Goal: Task Accomplishment & Management: Complete application form

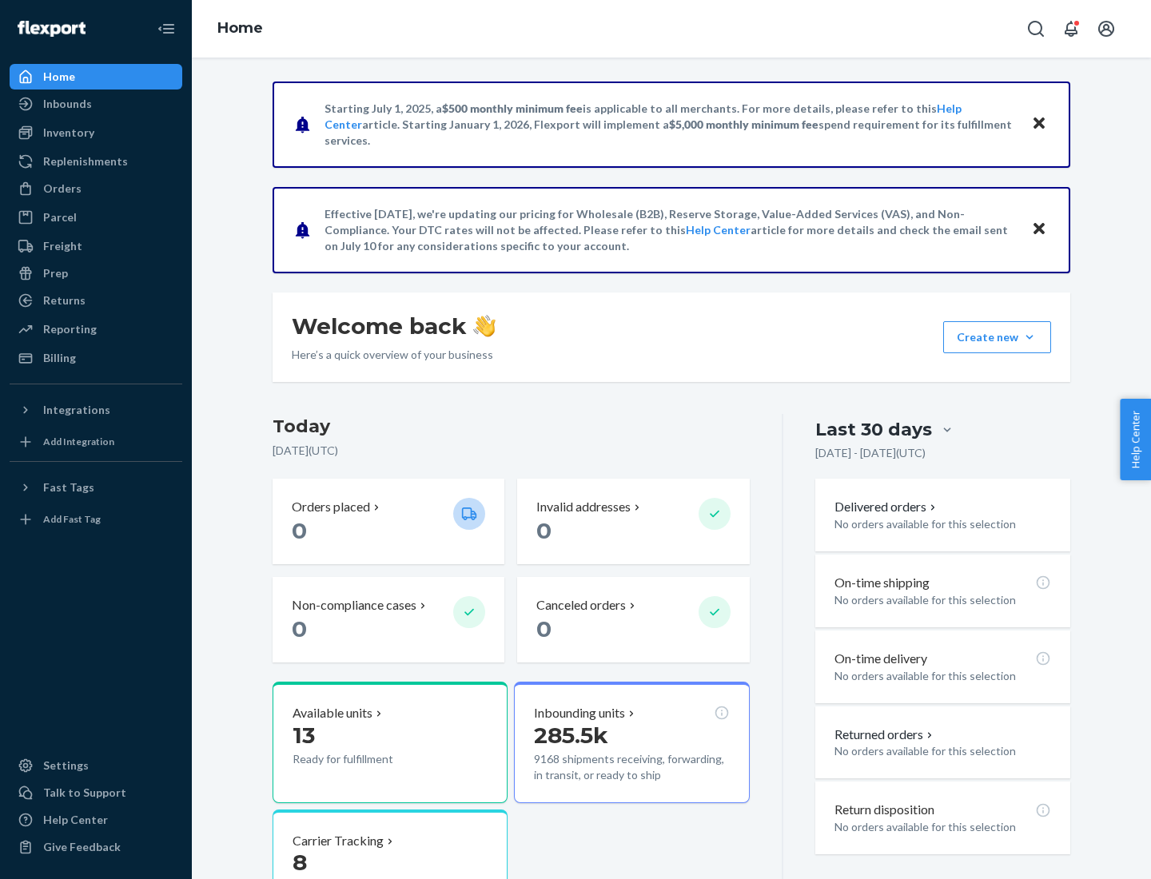
click at [1030, 337] on button "Create new Create new inbound Create new order Create new product" at bounding box center [997, 337] width 108 height 32
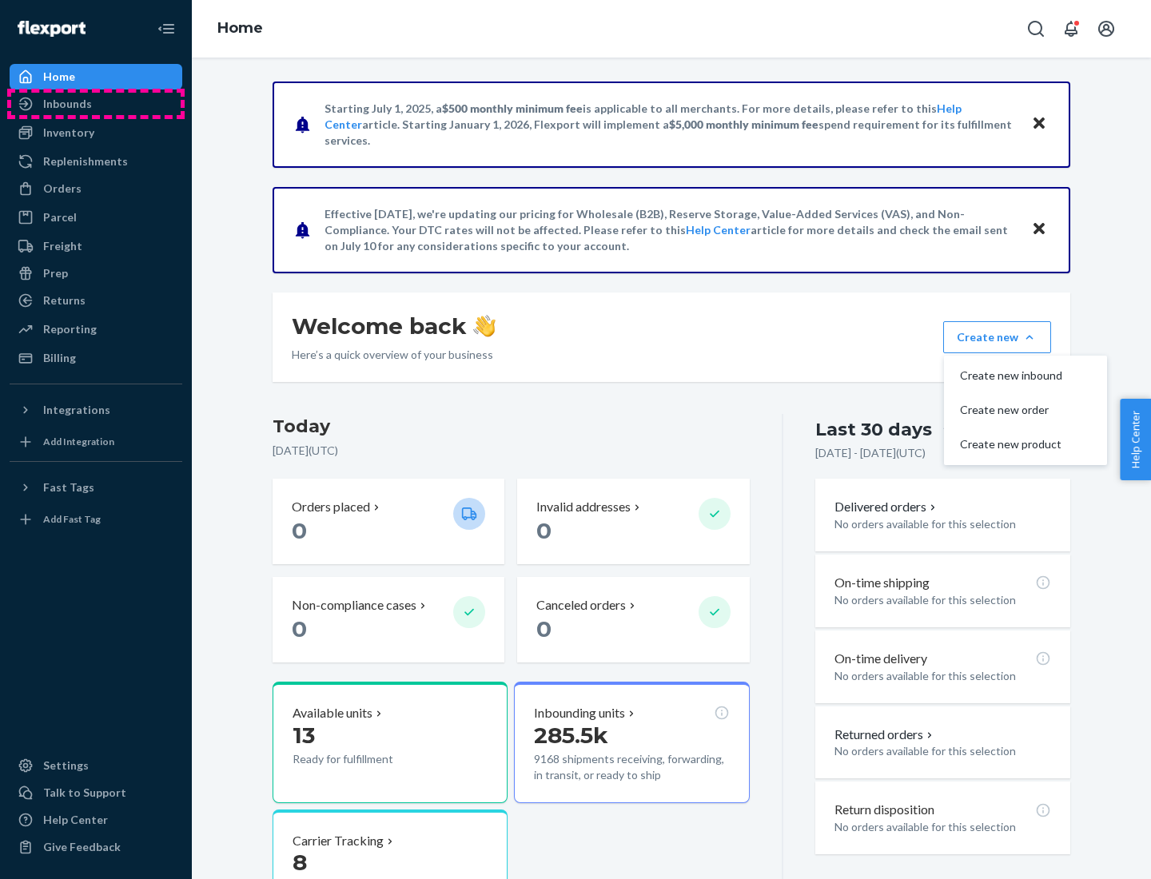
click at [96, 104] on div "Inbounds" at bounding box center [95, 104] width 169 height 22
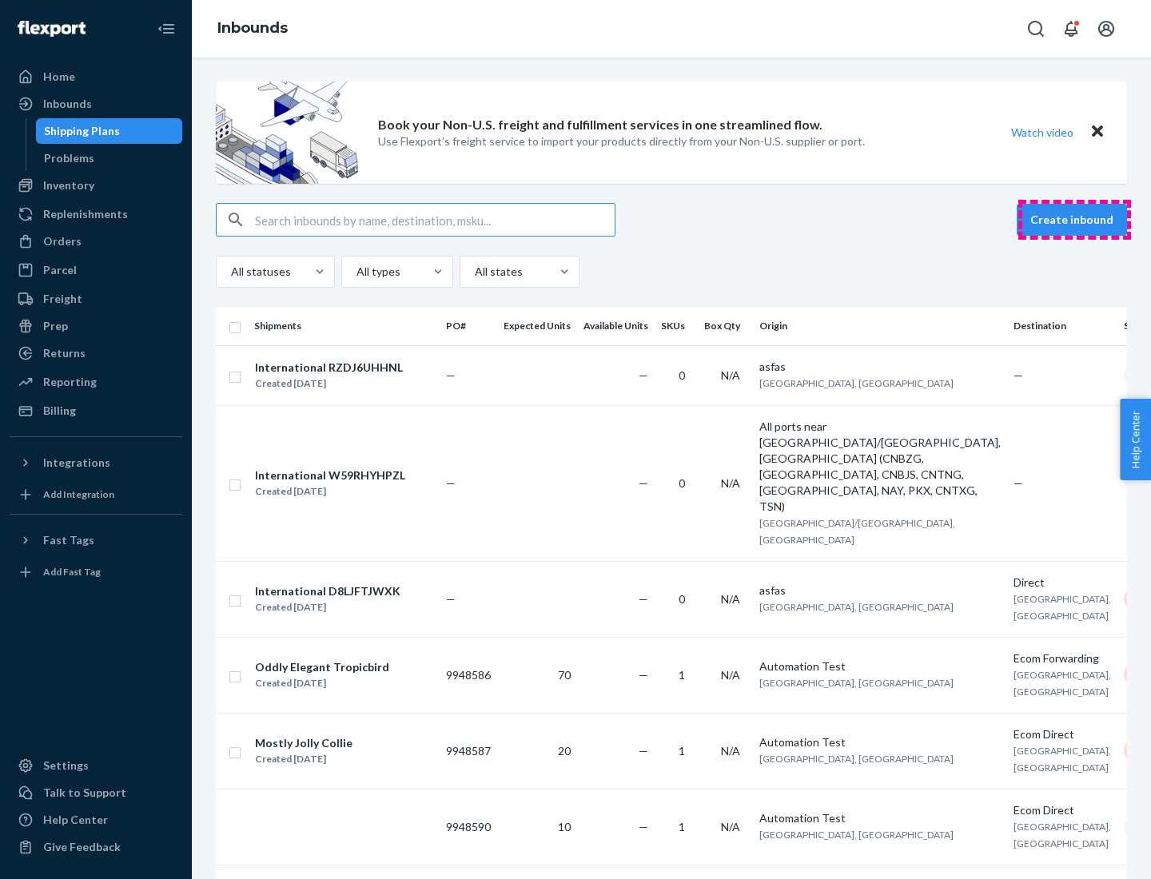
click at [1074, 220] on button "Create inbound" at bounding box center [1072, 220] width 110 height 32
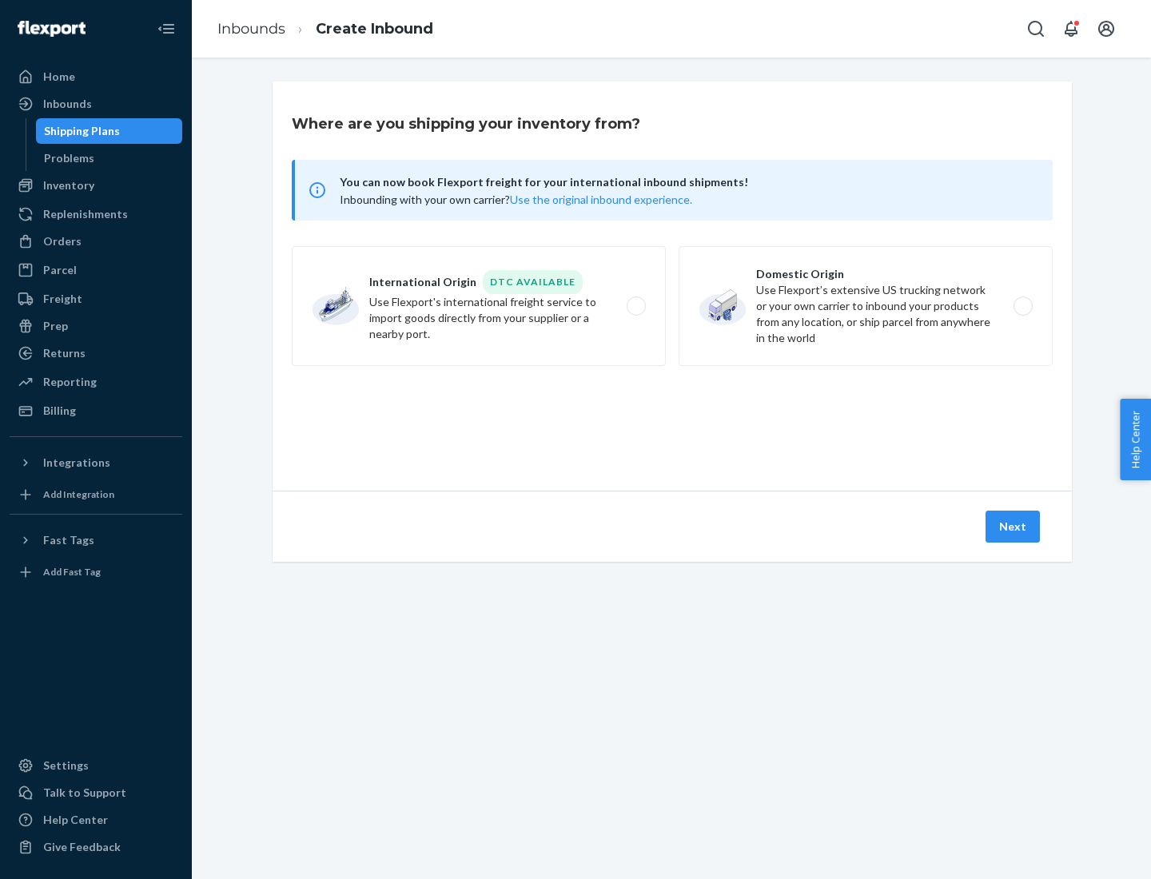
click at [866, 306] on label "Domestic Origin Use Flexport’s extensive US trucking network or your own carrie…" at bounding box center [866, 306] width 374 height 120
click at [1022, 306] on input "Domestic Origin Use Flexport’s extensive US trucking network or your own carrie…" at bounding box center [1027, 306] width 10 height 10
radio input "true"
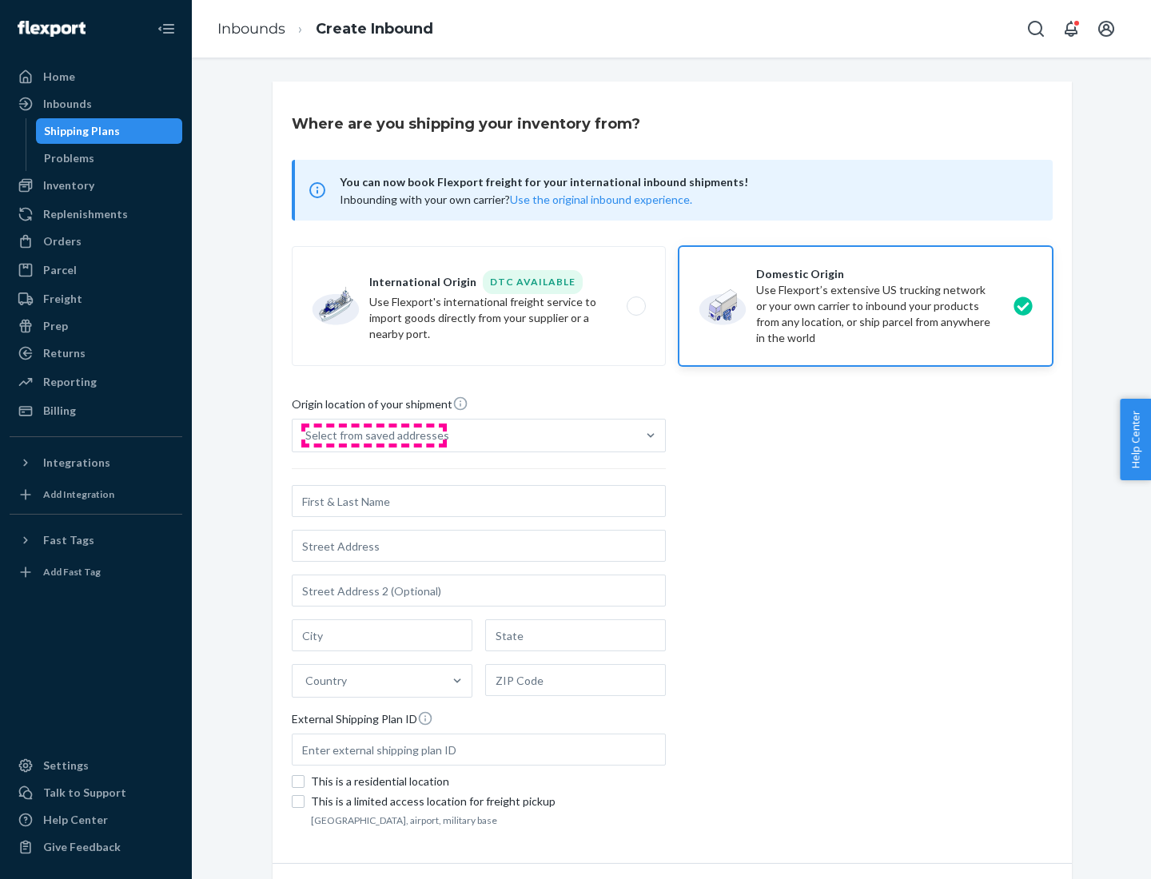
click at [373, 436] on div "Select from saved addresses" at bounding box center [377, 436] width 144 height 16
click at [307, 436] on input "Select from saved addresses" at bounding box center [306, 436] width 2 height 16
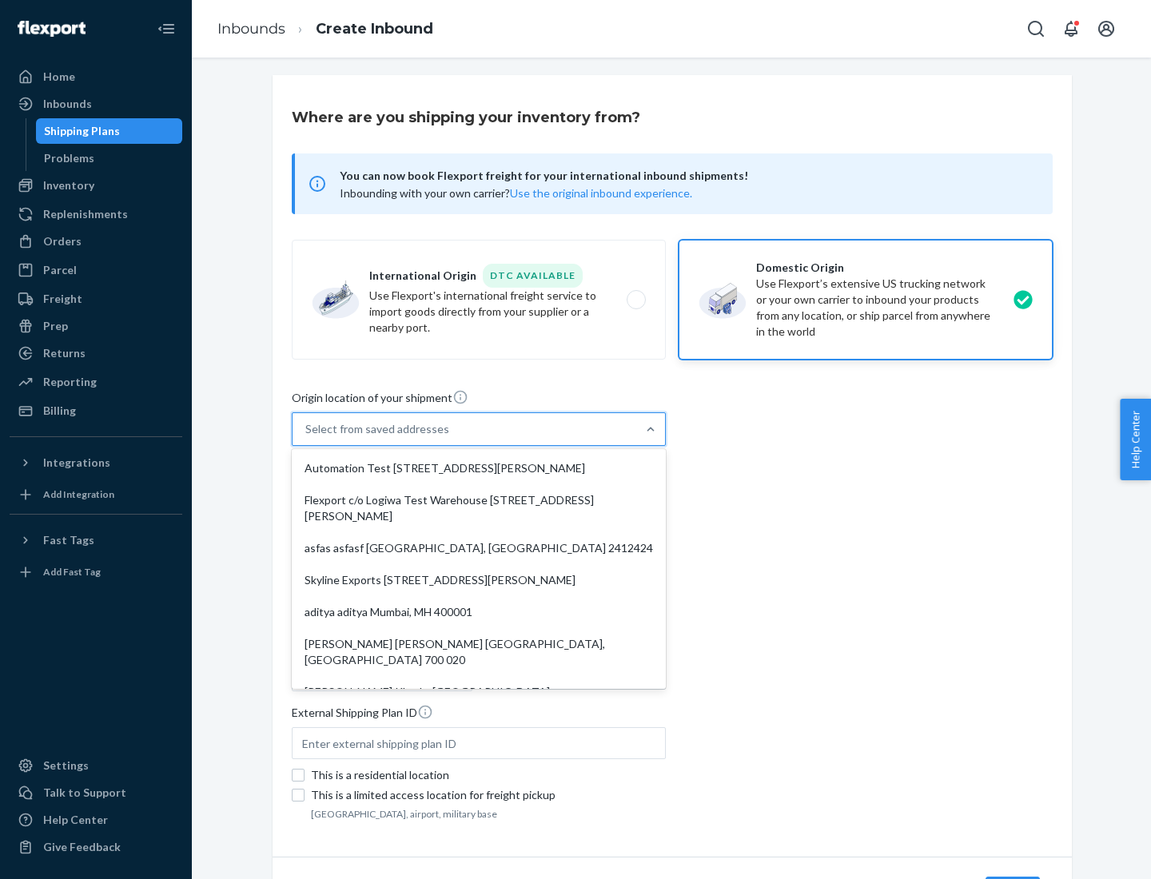
click at [479, 468] on div "Automation Test [STREET_ADDRESS][PERSON_NAME]" at bounding box center [479, 468] width 368 height 32
click at [307, 437] on input "option Automation Test [STREET_ADDRESS][PERSON_NAME]. 9 results available. Use …" at bounding box center [306, 429] width 2 height 16
type input "Automation Test"
type input "9th Floor"
type input "[GEOGRAPHIC_DATA]"
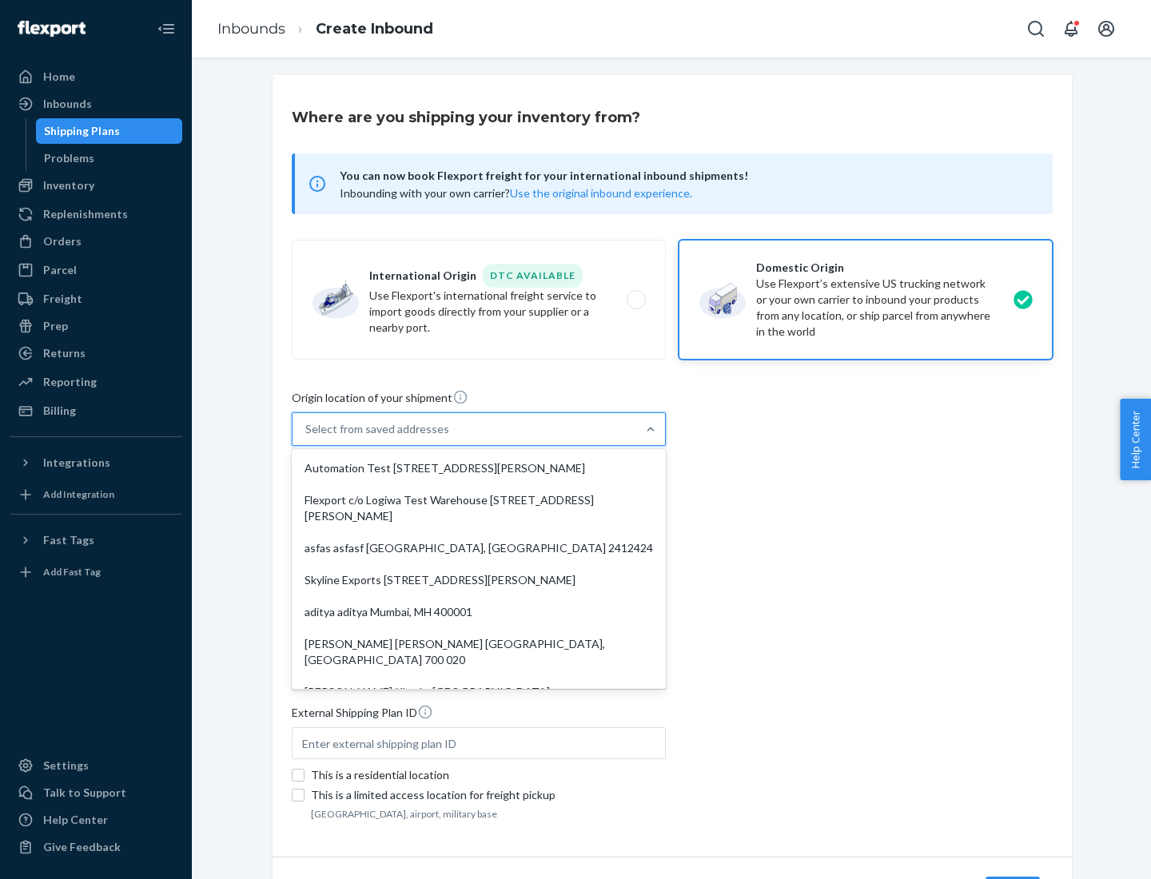
type input "CA"
type input "94104"
type input "[STREET_ADDRESS][PERSON_NAME]"
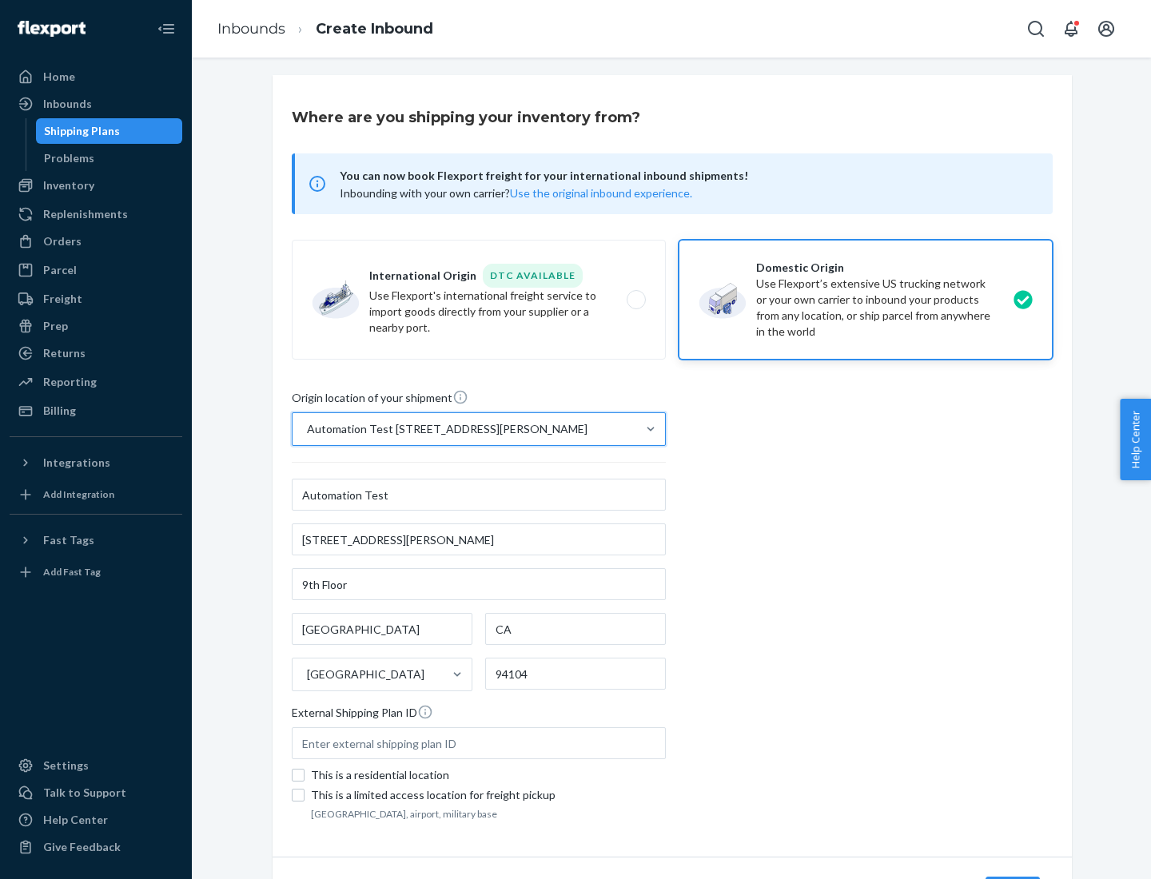
scroll to position [94, 0]
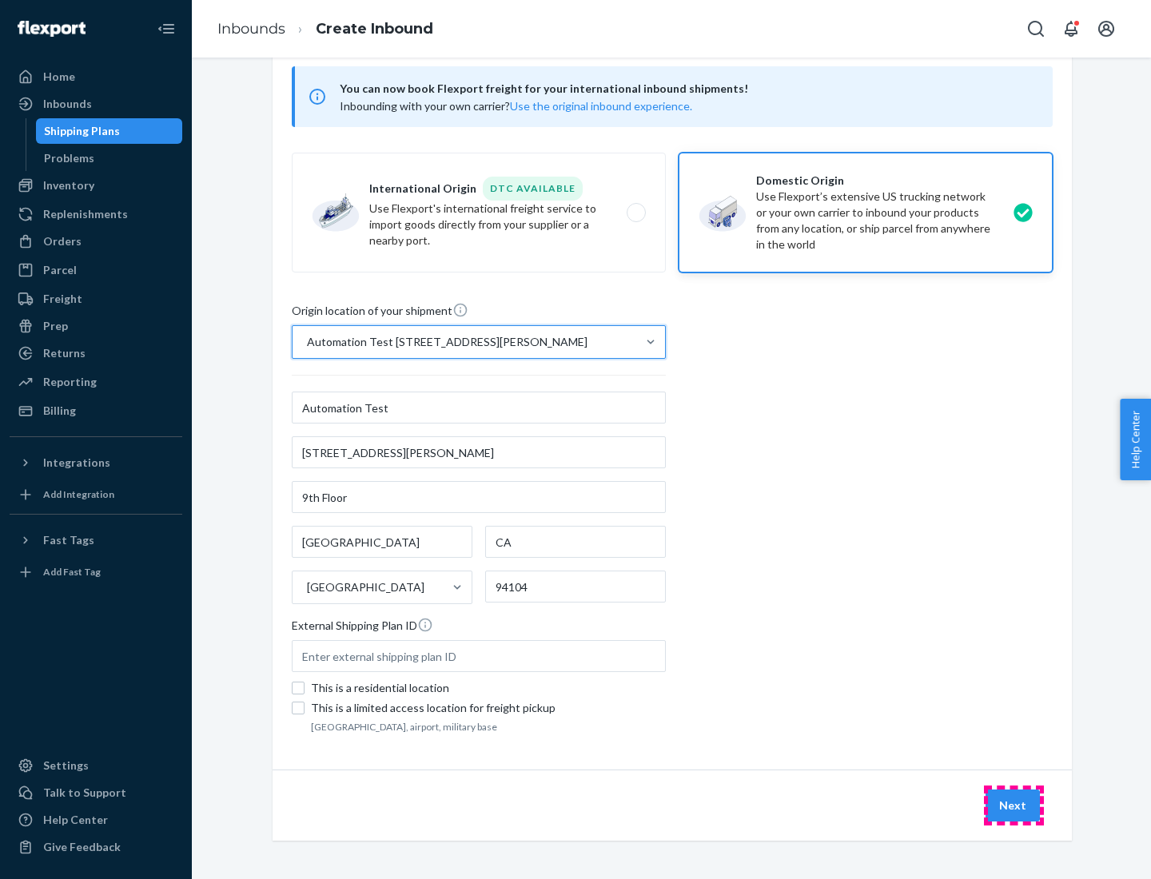
click at [1014, 806] on button "Next" at bounding box center [1013, 806] width 54 height 32
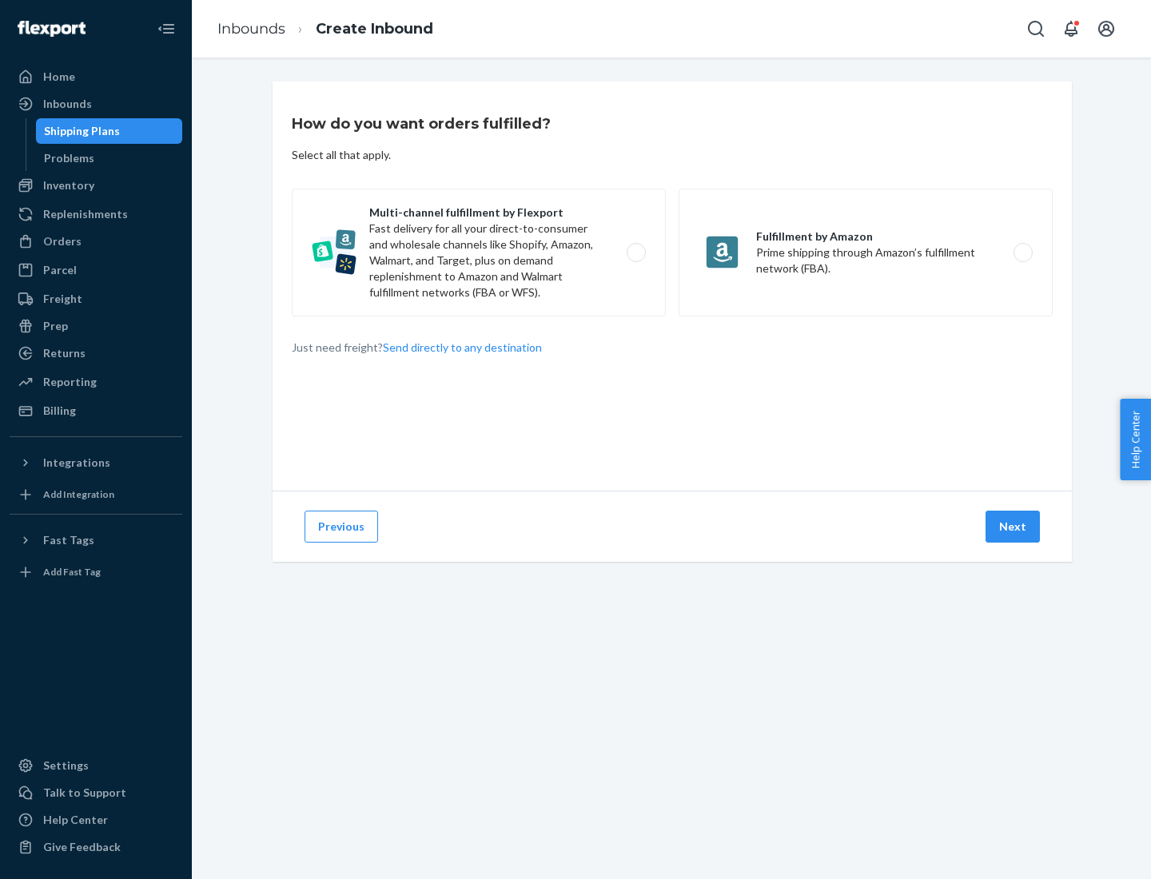
click at [479, 253] on label "Multi-channel fulfillment by Flexport Fast delivery for all your direct-to-cons…" at bounding box center [479, 253] width 374 height 128
click at [636, 253] on input "Multi-channel fulfillment by Flexport Fast delivery for all your direct-to-cons…" at bounding box center [641, 253] width 10 height 10
radio input "true"
click at [1014, 527] on button "Next" at bounding box center [1013, 527] width 54 height 32
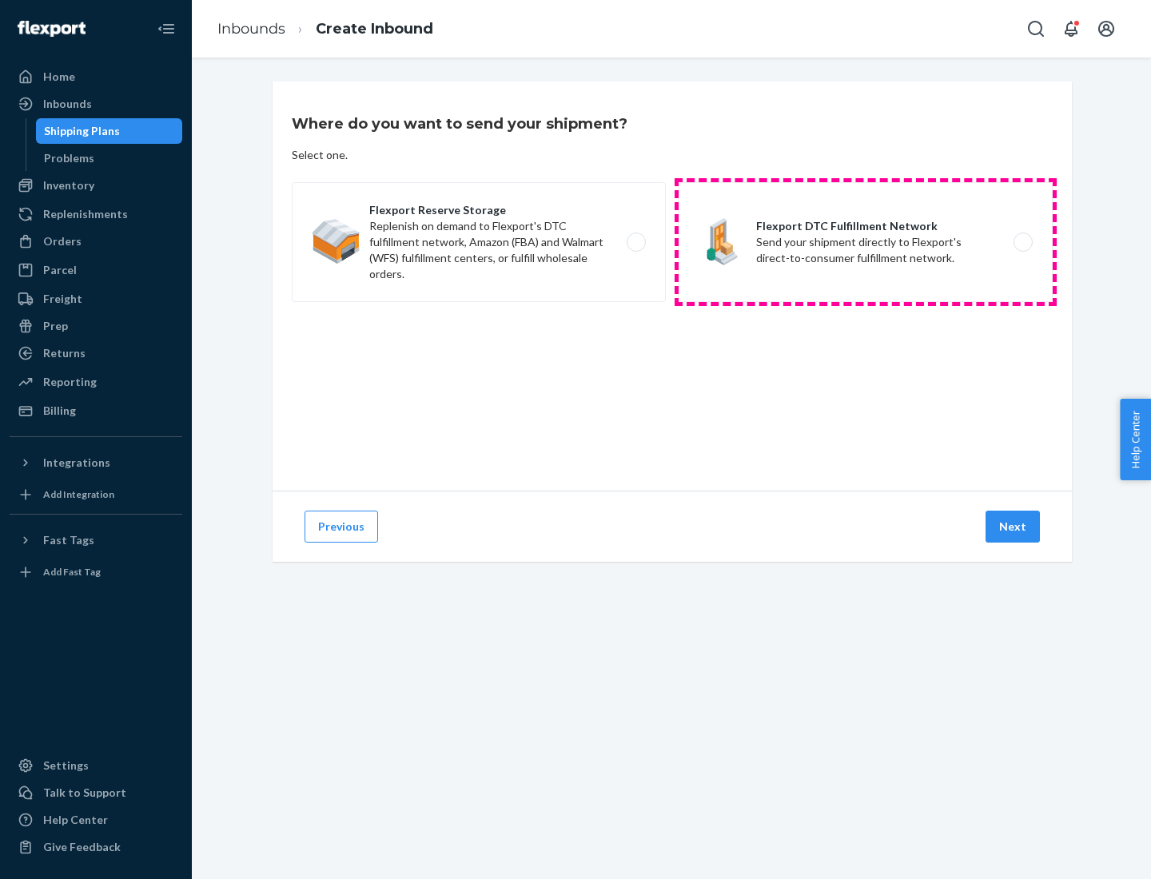
click at [866, 242] on label "Flexport DTC Fulfillment Network Send your shipment directly to Flexport's dire…" at bounding box center [866, 242] width 374 height 120
click at [1022, 242] on input "Flexport DTC Fulfillment Network Send your shipment directly to Flexport's dire…" at bounding box center [1027, 242] width 10 height 10
radio input "true"
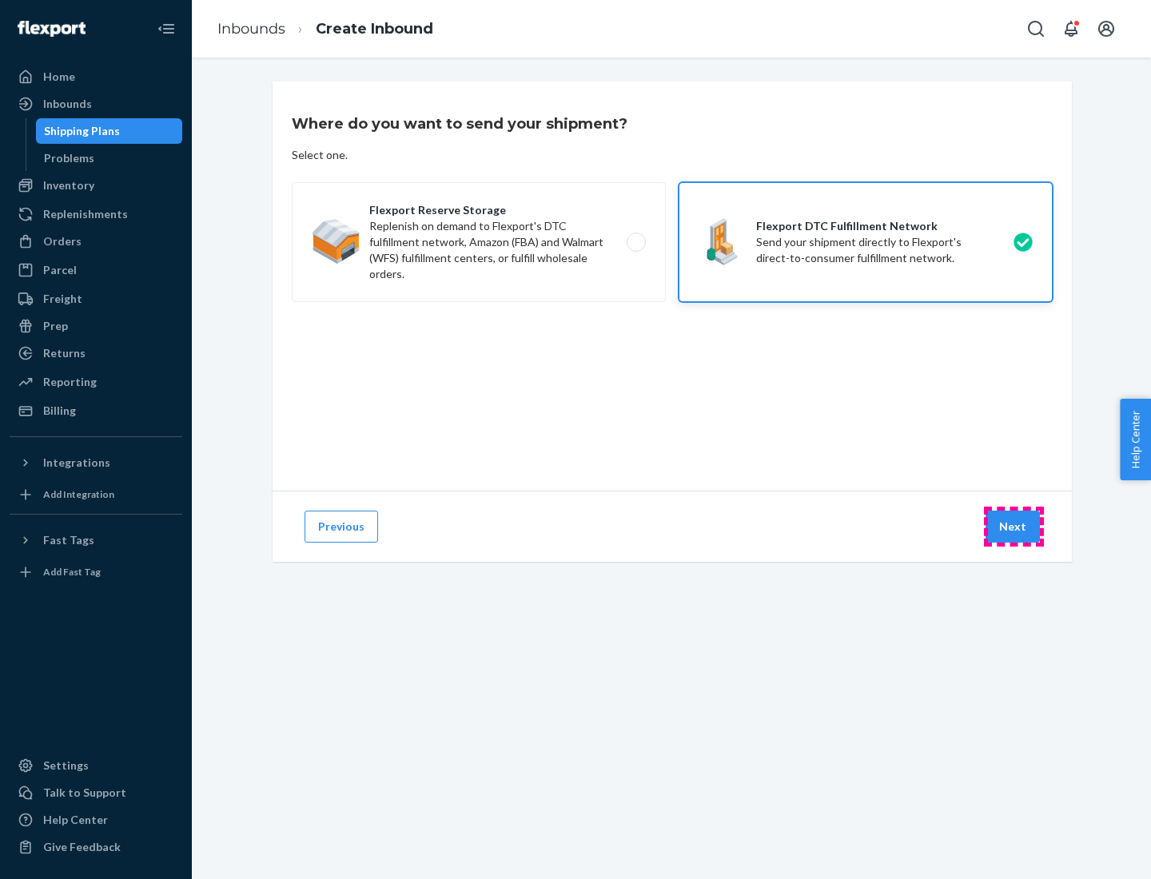
click at [1014, 527] on button "Next" at bounding box center [1013, 527] width 54 height 32
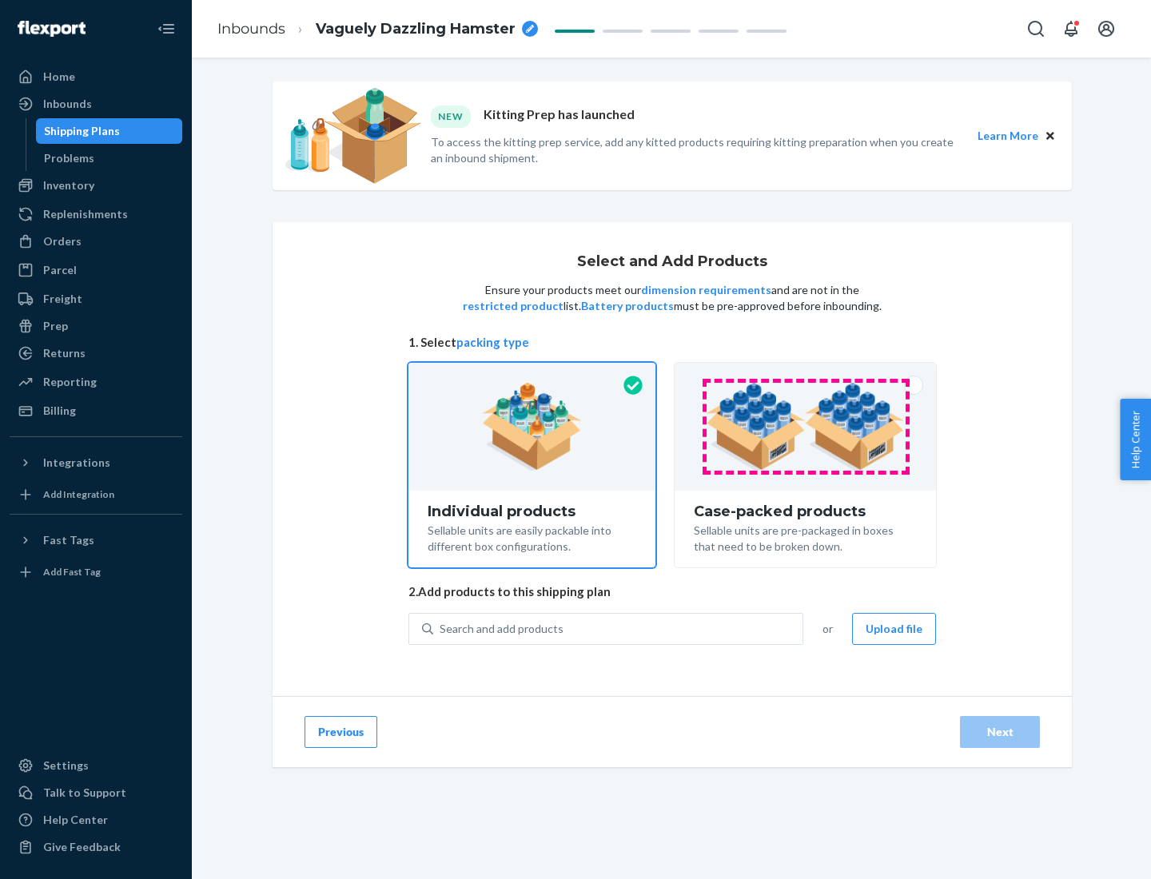
click at [806, 427] on img at bounding box center [805, 427] width 199 height 88
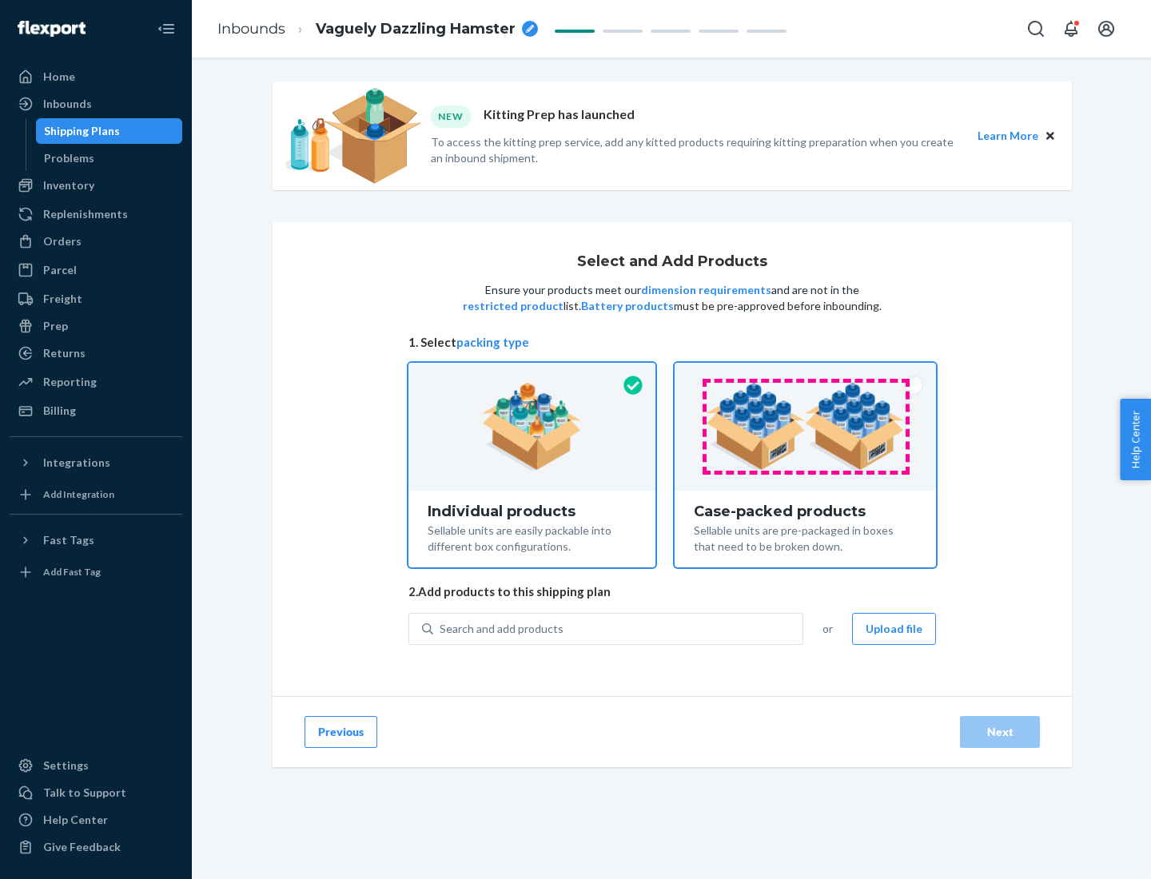
click at [806, 373] on input "Case-packed products Sellable units are pre-packaged in boxes that need to be b…" at bounding box center [805, 368] width 10 height 10
radio input "true"
radio input "false"
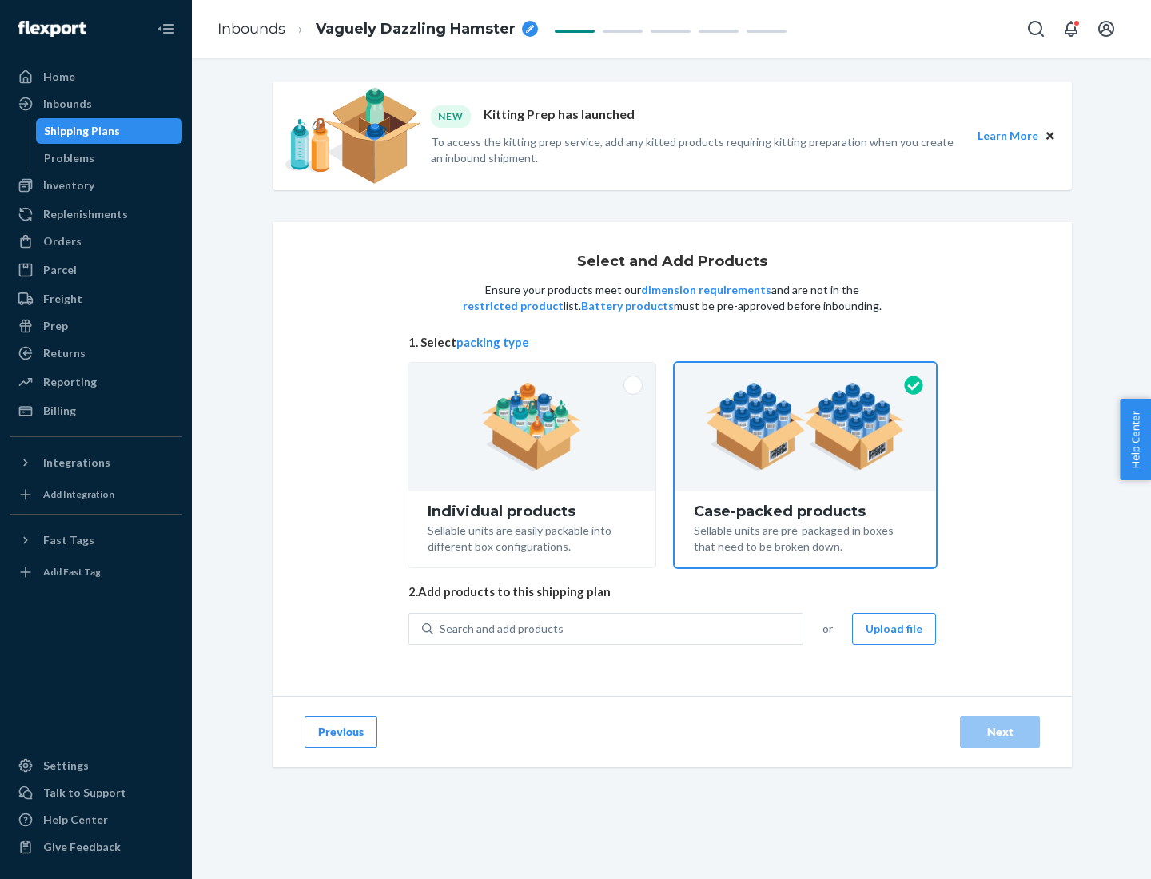
click at [619, 628] on div "Search and add products" at bounding box center [617, 629] width 369 height 29
click at [441, 628] on input "Search and add products" at bounding box center [441, 629] width 2 height 16
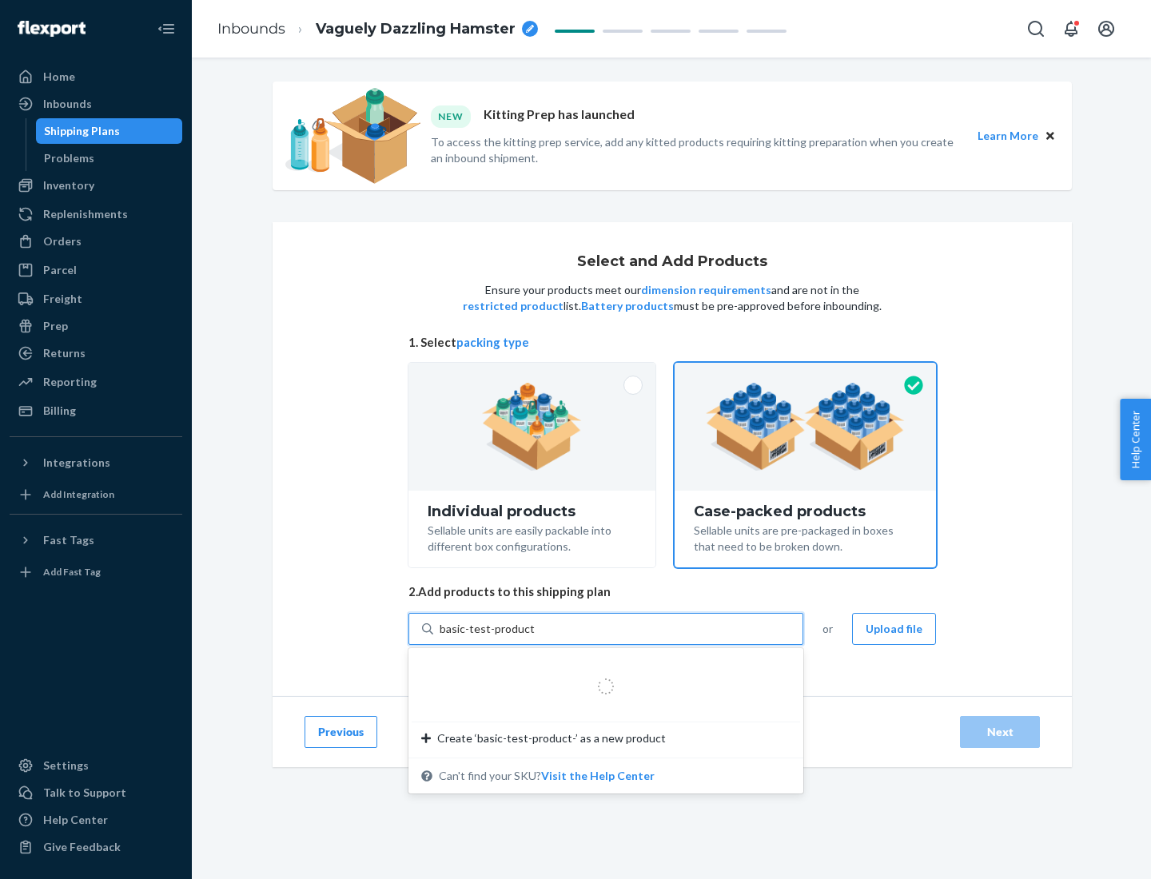
type input "basic-test-product-1"
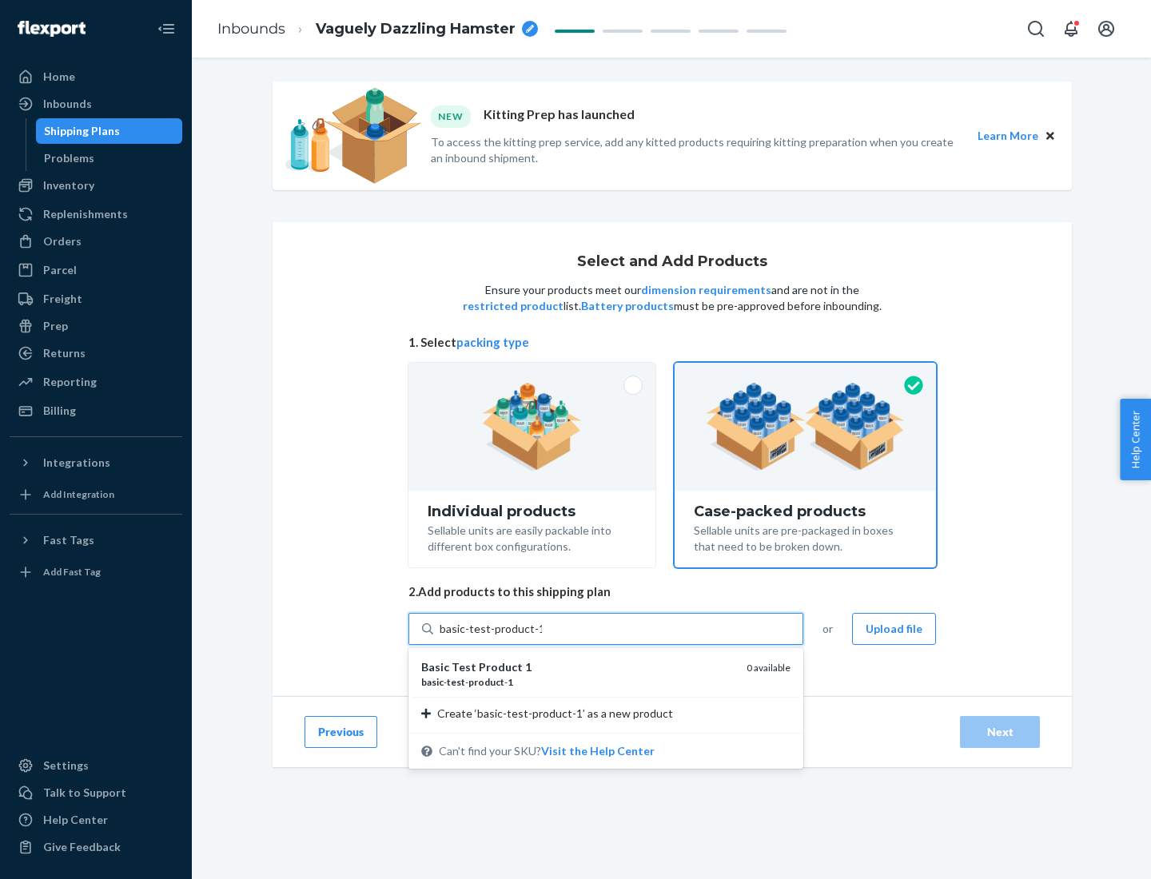
click at [578, 682] on div "basic - test - product - 1" at bounding box center [577, 682] width 313 height 14
click at [542, 637] on input "basic-test-product-1" at bounding box center [491, 629] width 102 height 16
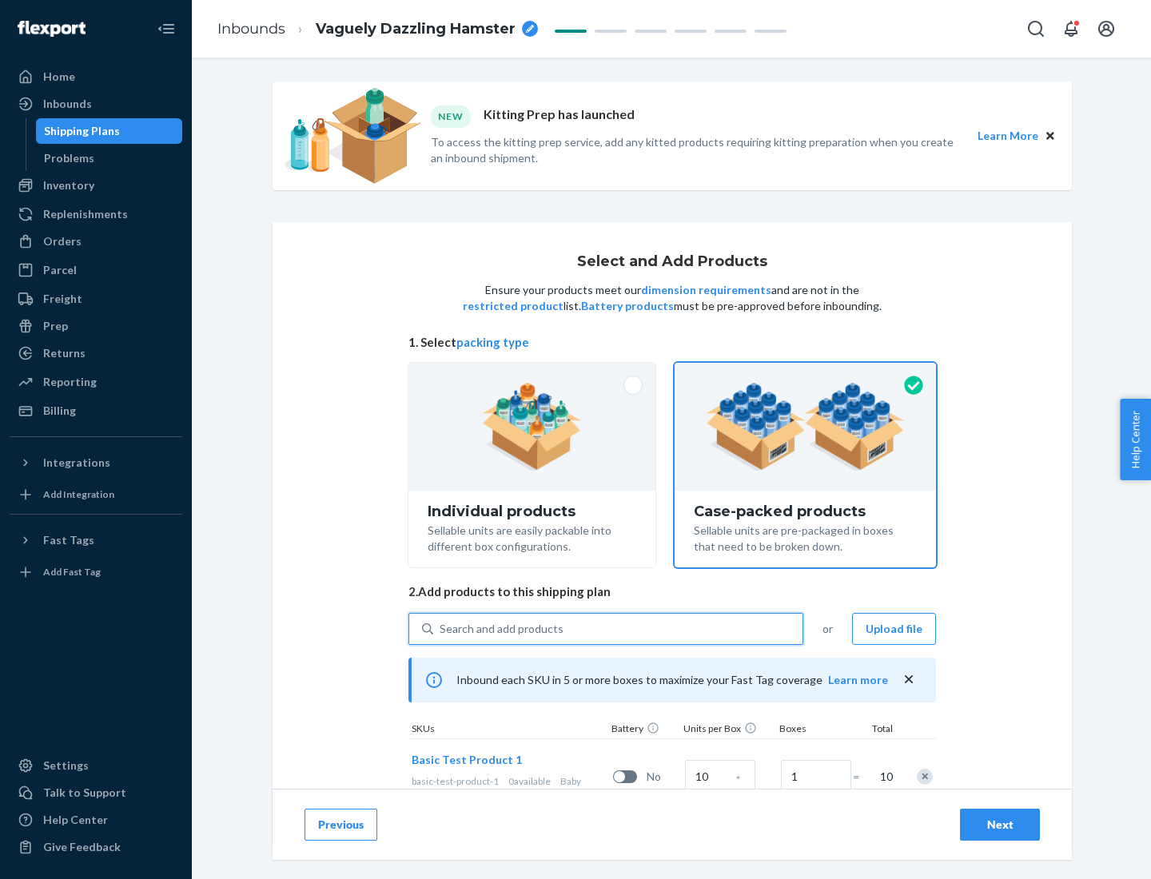
scroll to position [58, 0]
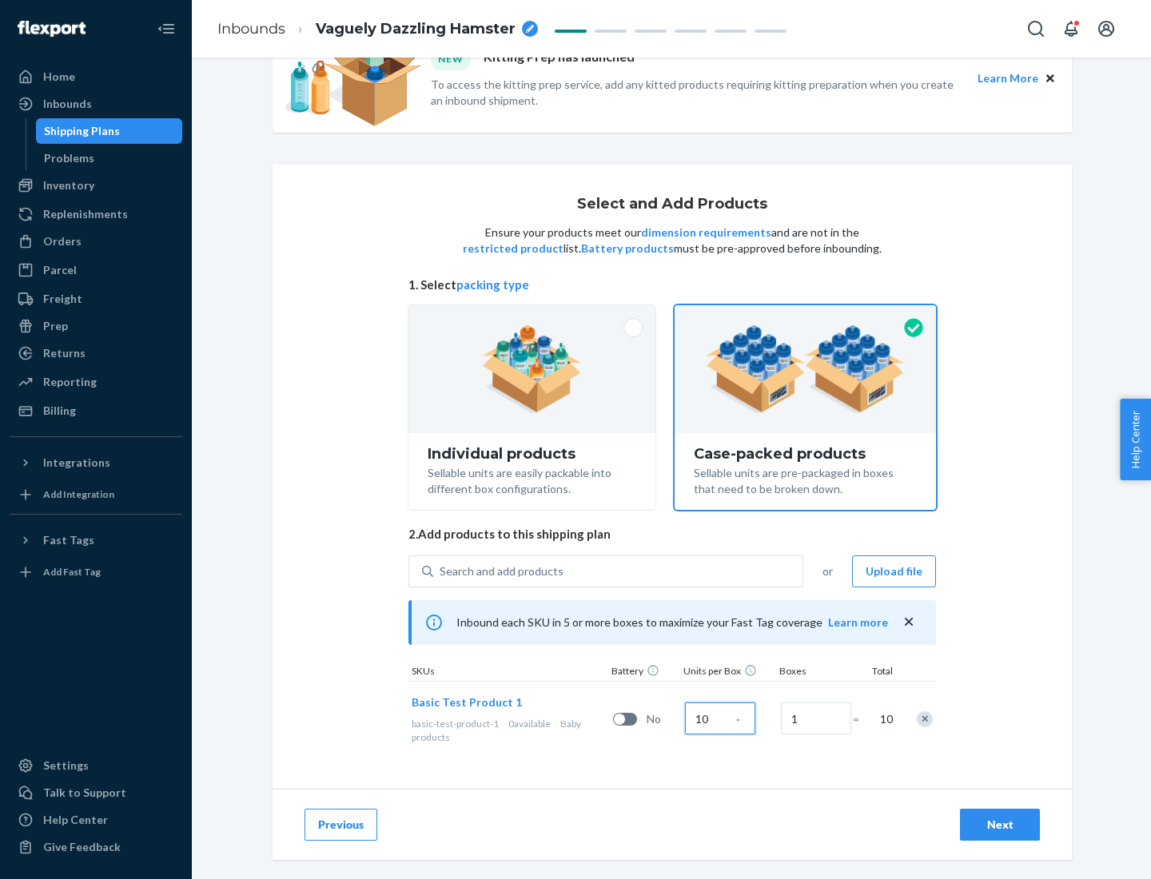
type input "10"
type input "7"
click at [1000, 825] on div "Next" at bounding box center [1000, 825] width 53 height 16
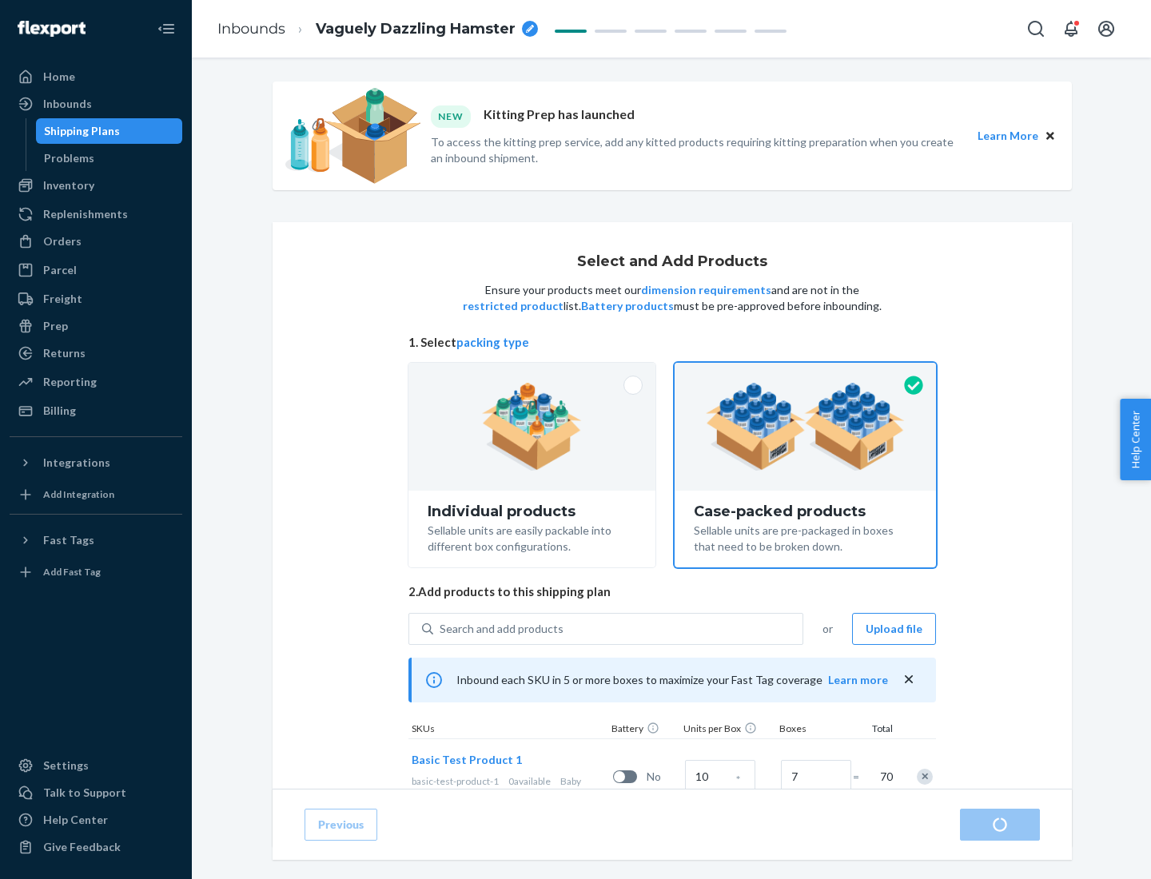
radio input "true"
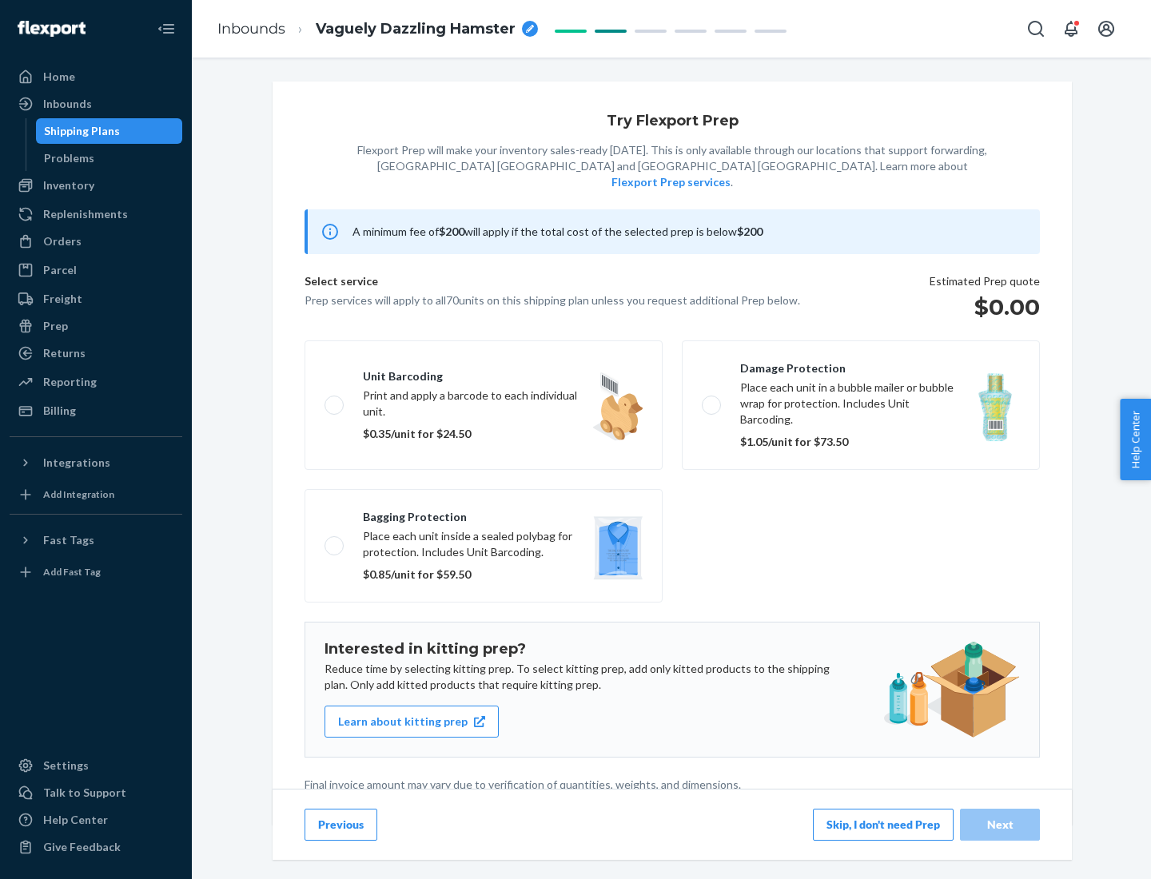
scroll to position [4, 0]
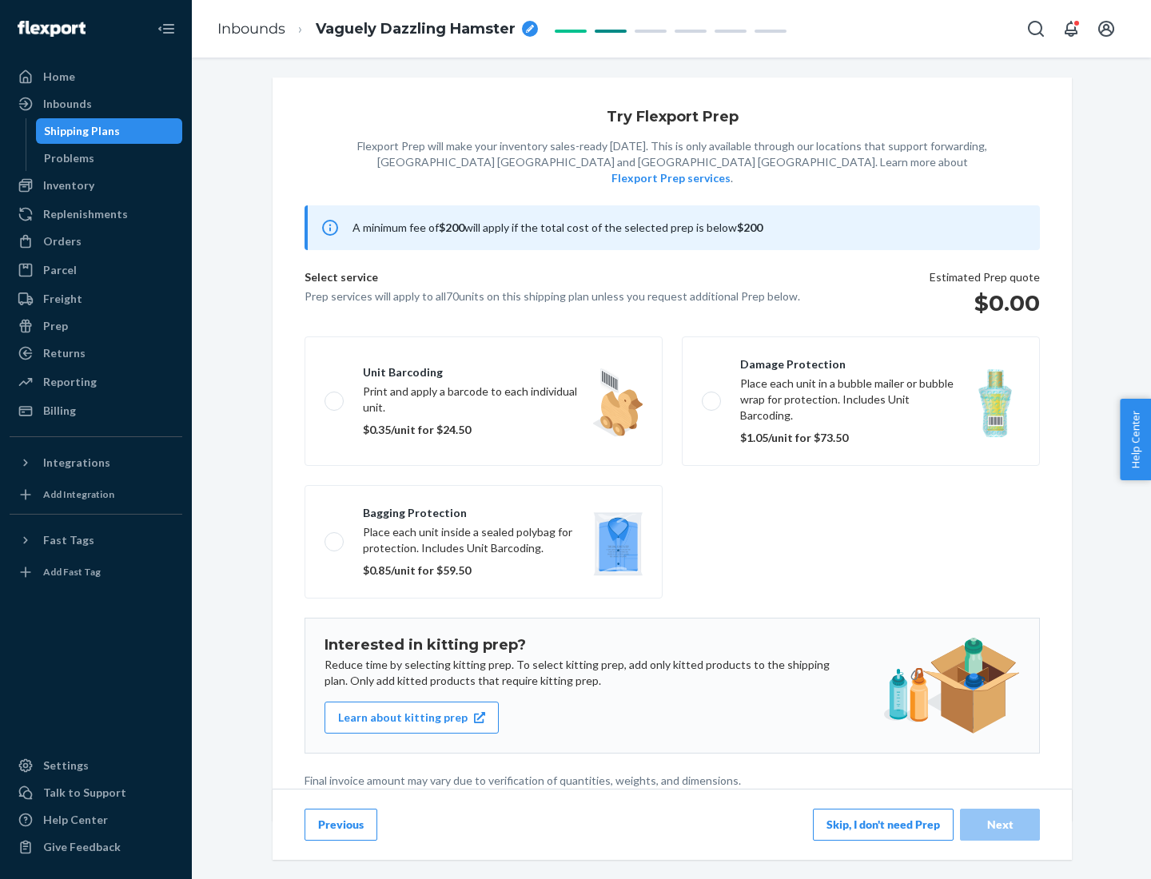
click at [484, 509] on label "Bagging protection Place each unit inside a sealed polybag for protection. Incl…" at bounding box center [484, 542] width 358 height 114
click at [335, 536] on input "Bagging protection Place each unit inside a sealed polybag for protection. Incl…" at bounding box center [330, 541] width 10 height 10
checkbox input "true"
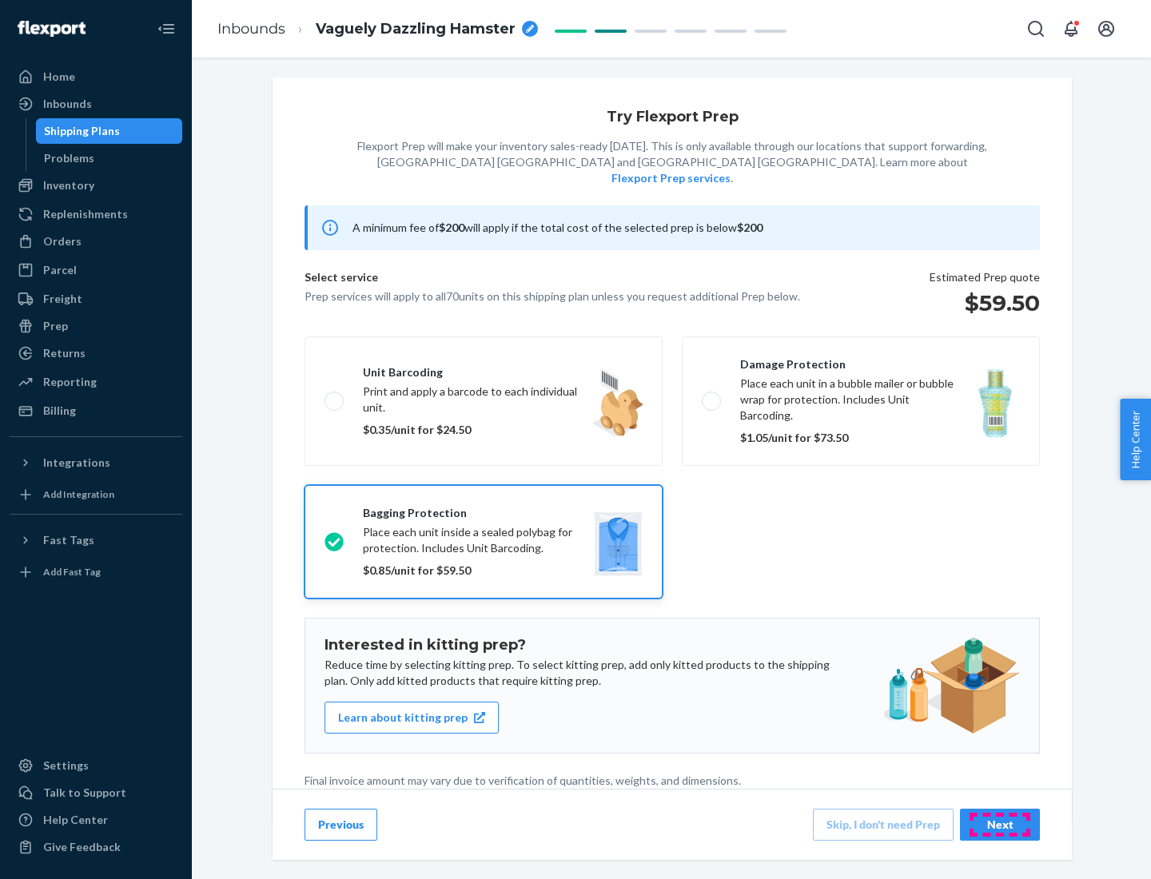
click at [1000, 824] on div "Next" at bounding box center [1000, 825] width 53 height 16
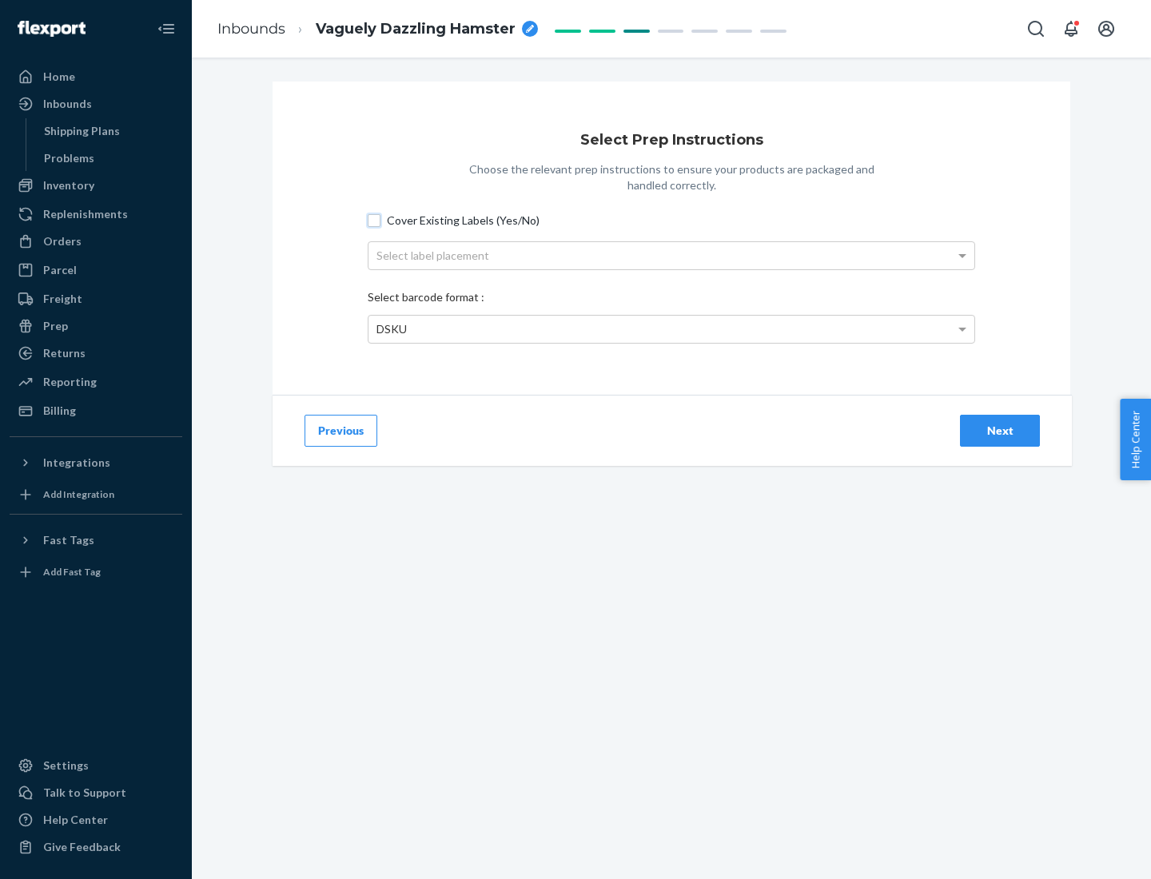
click at [374, 220] on input "Cover Existing Labels (Yes/No)" at bounding box center [374, 220] width 13 height 13
checkbox input "true"
click at [671, 255] on div "Select label placement" at bounding box center [672, 255] width 606 height 27
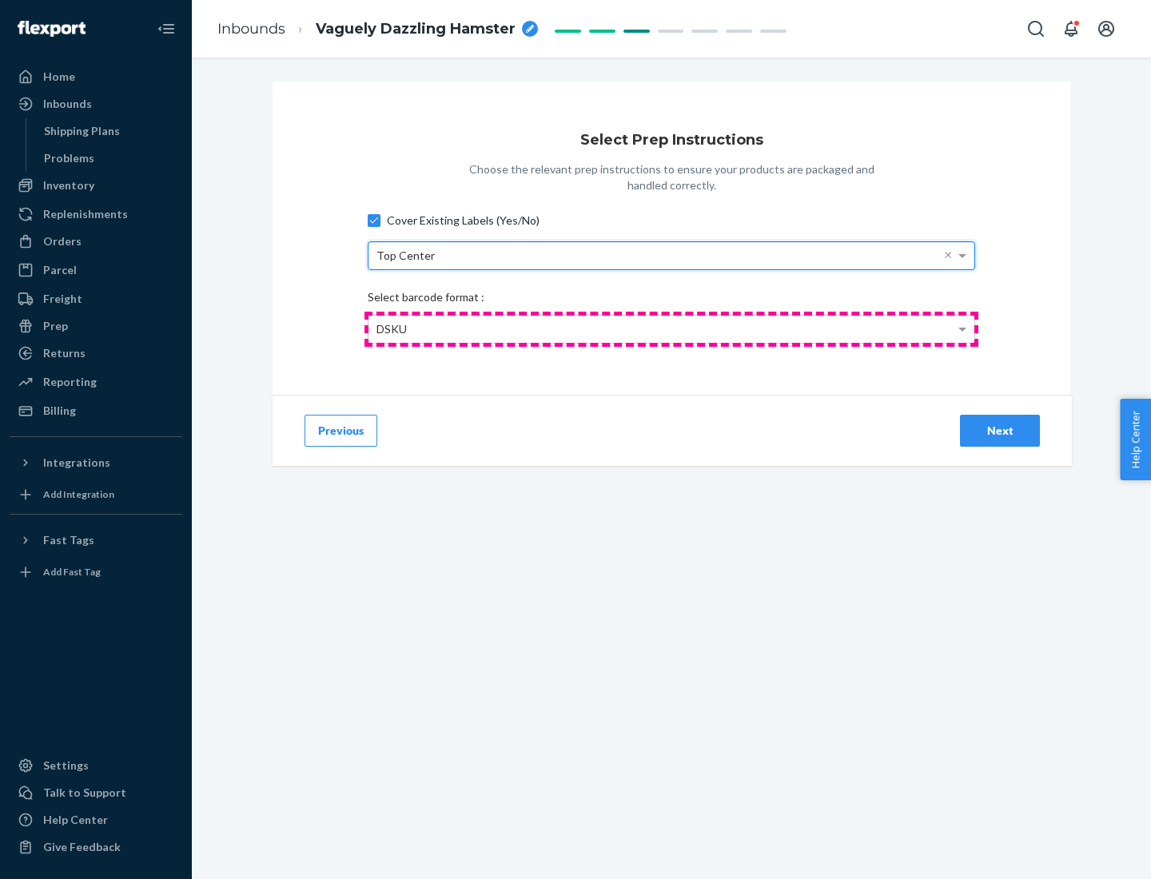
click at [671, 329] on div "DSKU" at bounding box center [672, 329] width 606 height 27
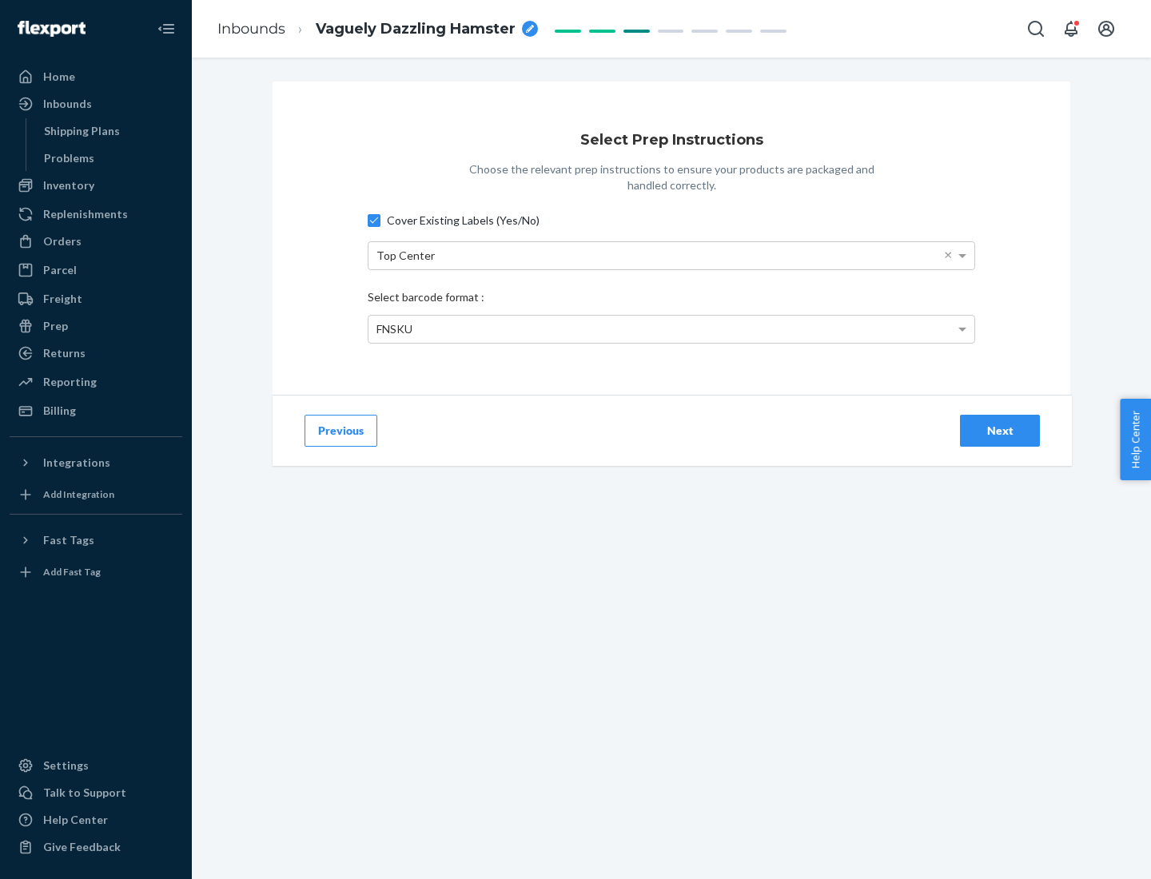
click at [1000, 430] on div "Next" at bounding box center [1000, 431] width 53 height 16
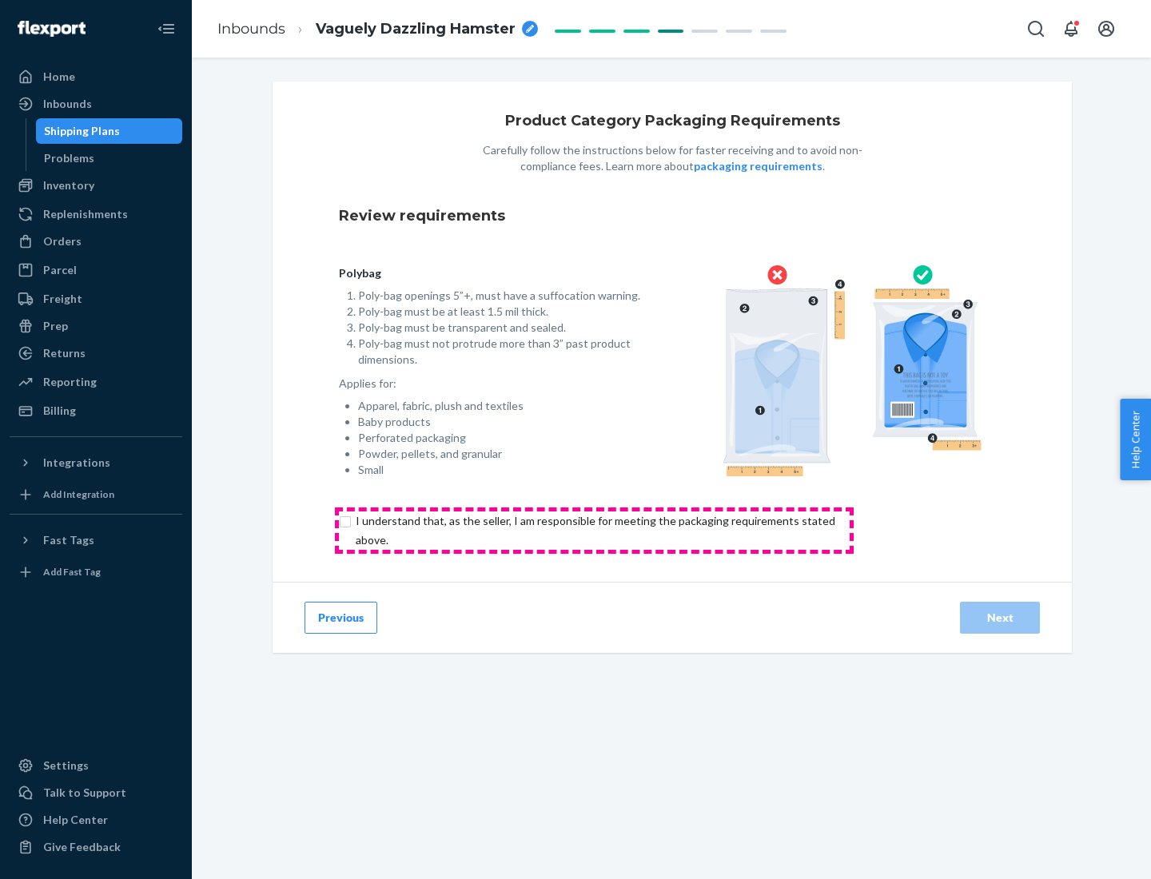
click at [594, 530] on input "checkbox" at bounding box center [605, 531] width 532 height 38
checkbox input "true"
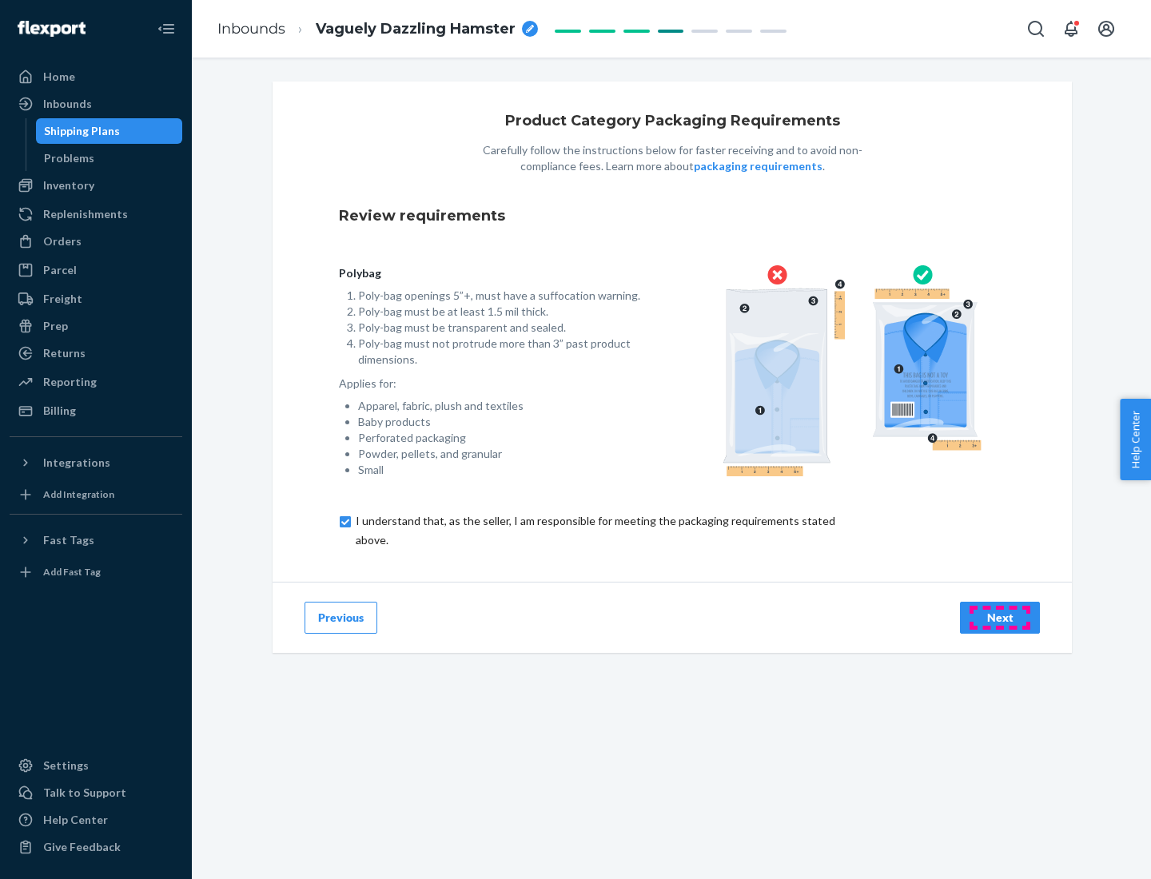
click at [1000, 617] on div "Next" at bounding box center [1000, 618] width 53 height 16
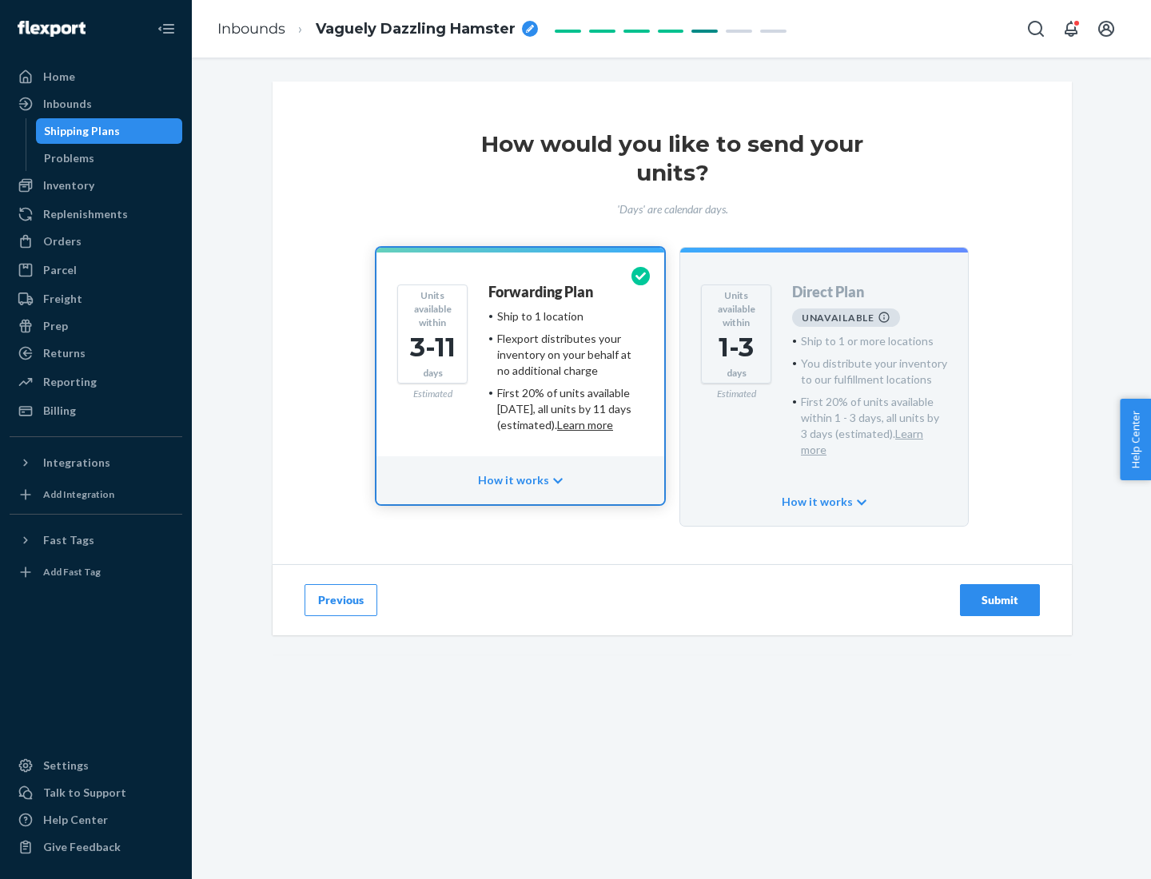
click at [542, 292] on h4 "Forwarding Plan" at bounding box center [540, 293] width 105 height 16
click at [1000, 592] on div "Submit" at bounding box center [1000, 600] width 53 height 16
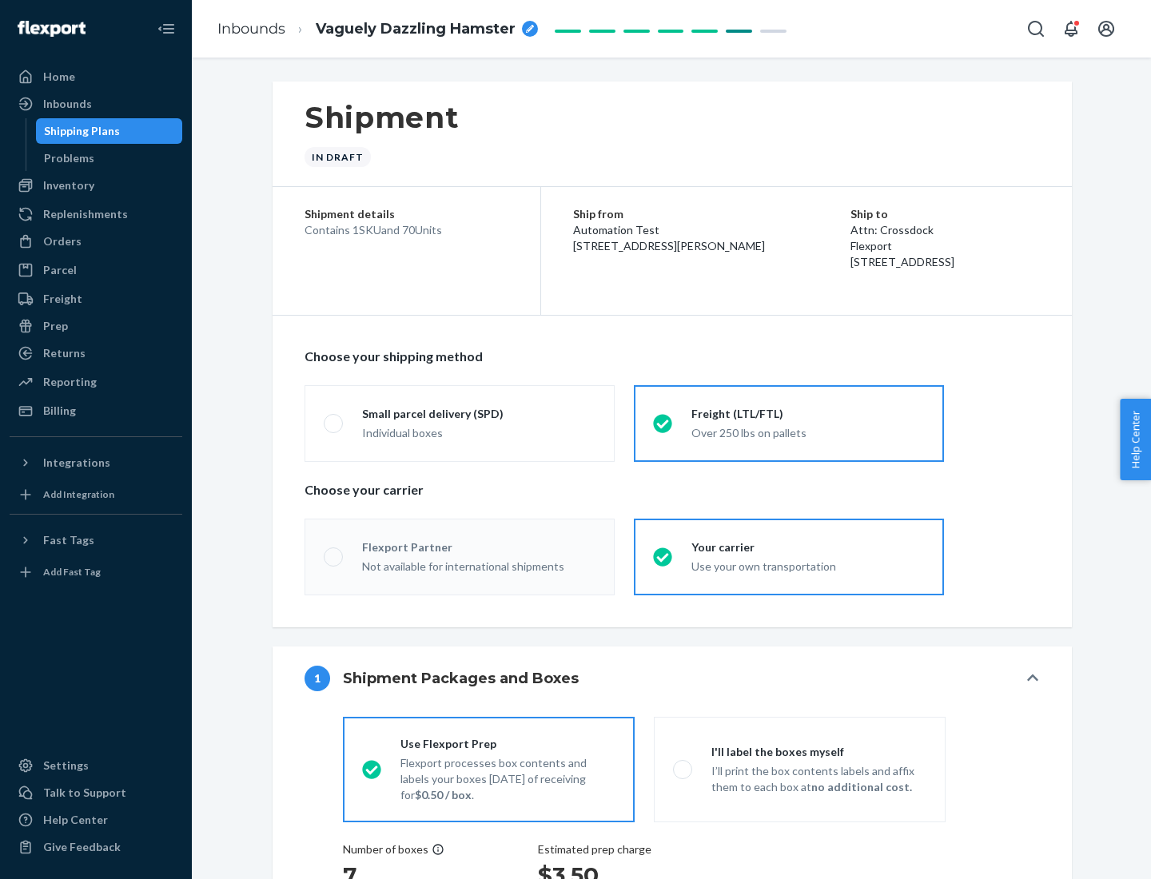
radio input "true"
radio input "false"
radio input "true"
radio input "false"
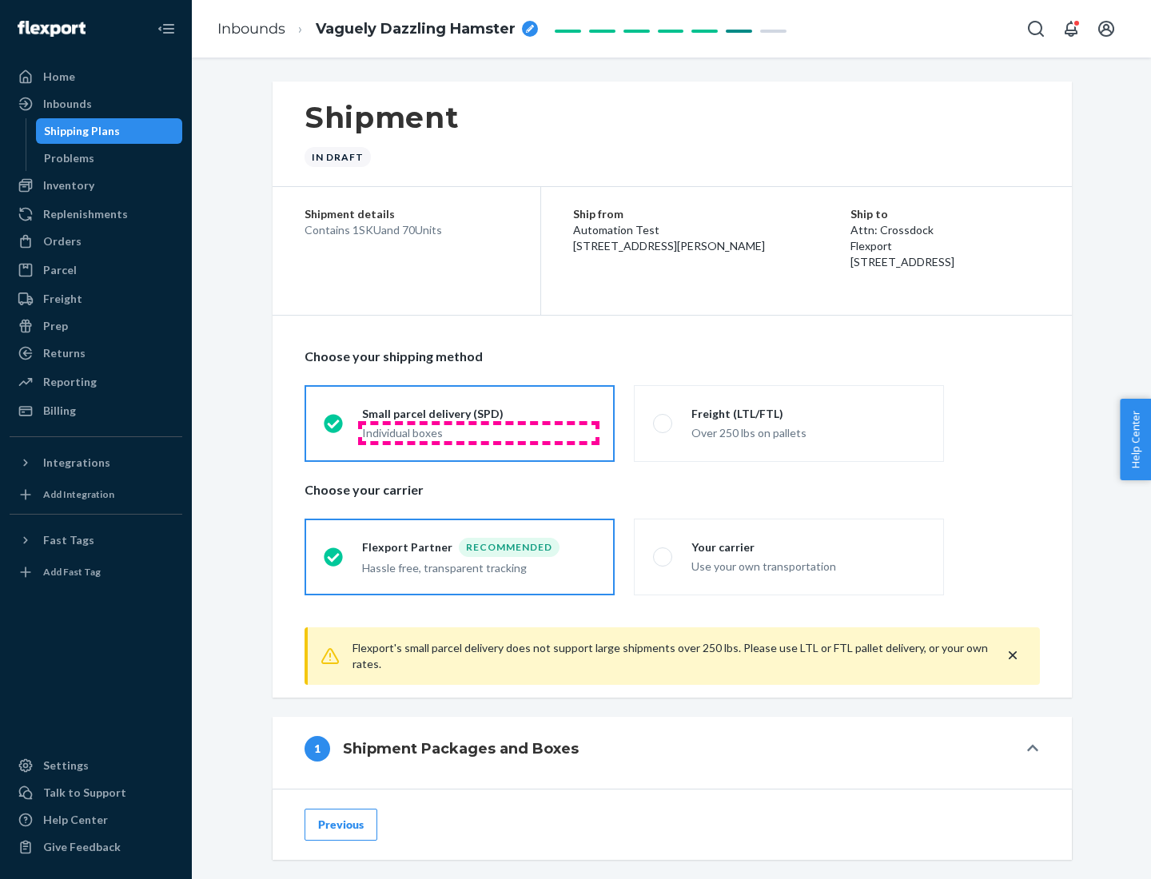
click at [479, 432] on div "Individual boxes" at bounding box center [478, 433] width 233 height 16
click at [334, 428] on input "Small parcel delivery (SPD) Individual boxes" at bounding box center [329, 423] width 10 height 10
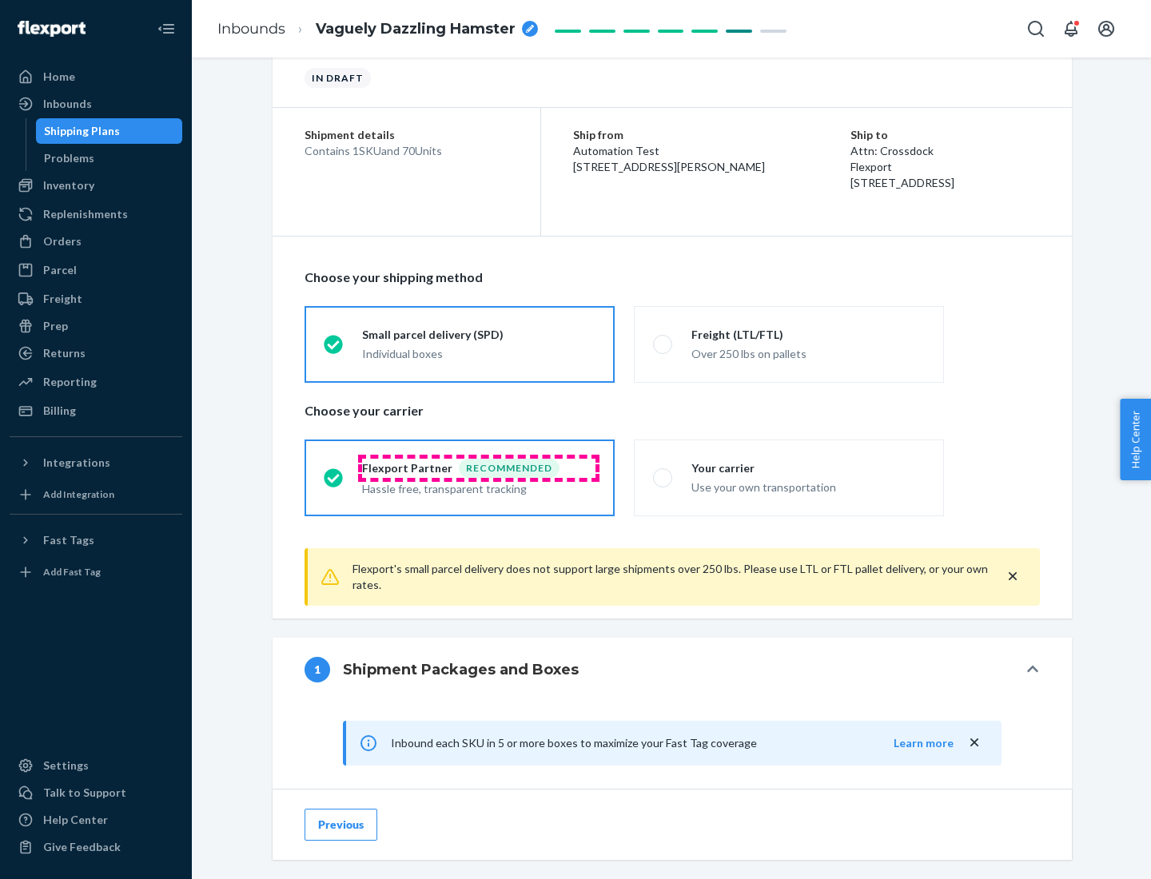
click at [479, 468] on div "Recommended" at bounding box center [509, 468] width 101 height 19
click at [334, 472] on input "Flexport Partner Recommended Hassle free, transparent tracking" at bounding box center [329, 477] width 10 height 10
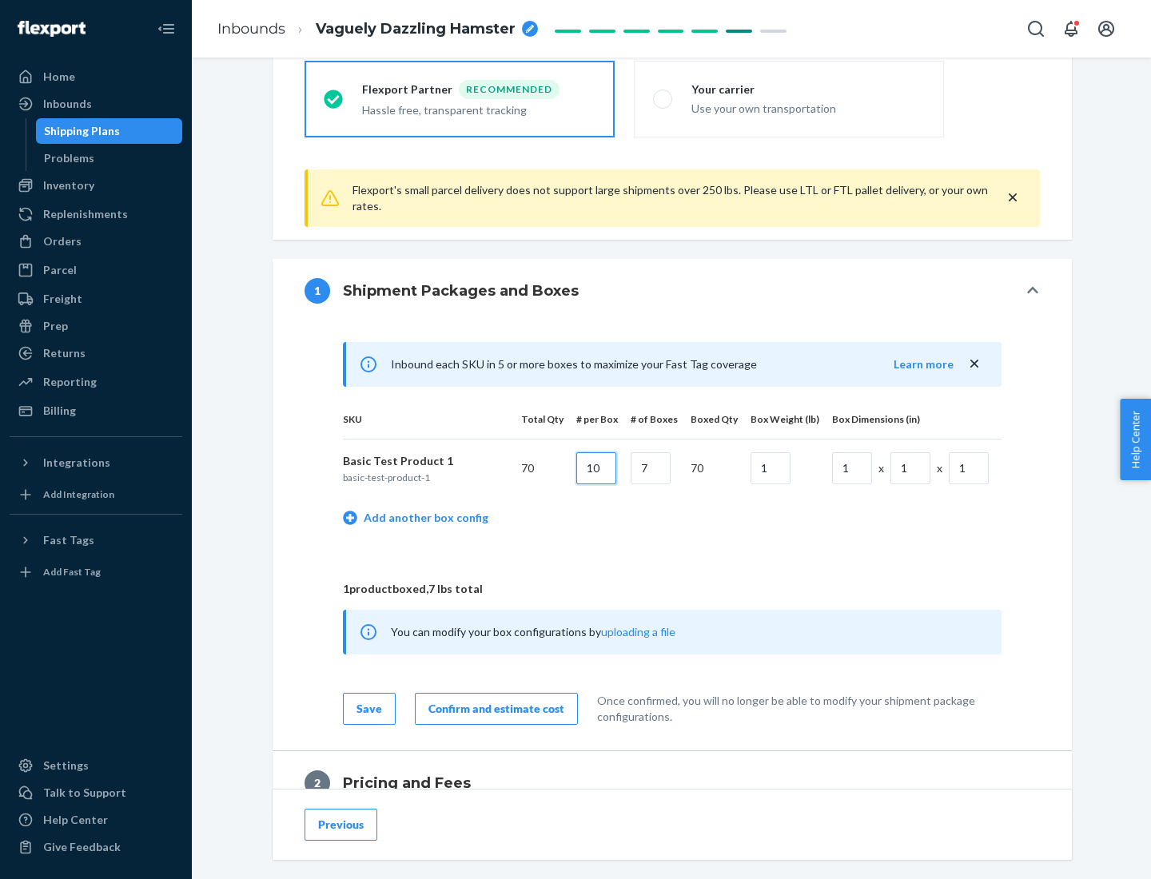
type input "10"
type input "7"
type input "1"
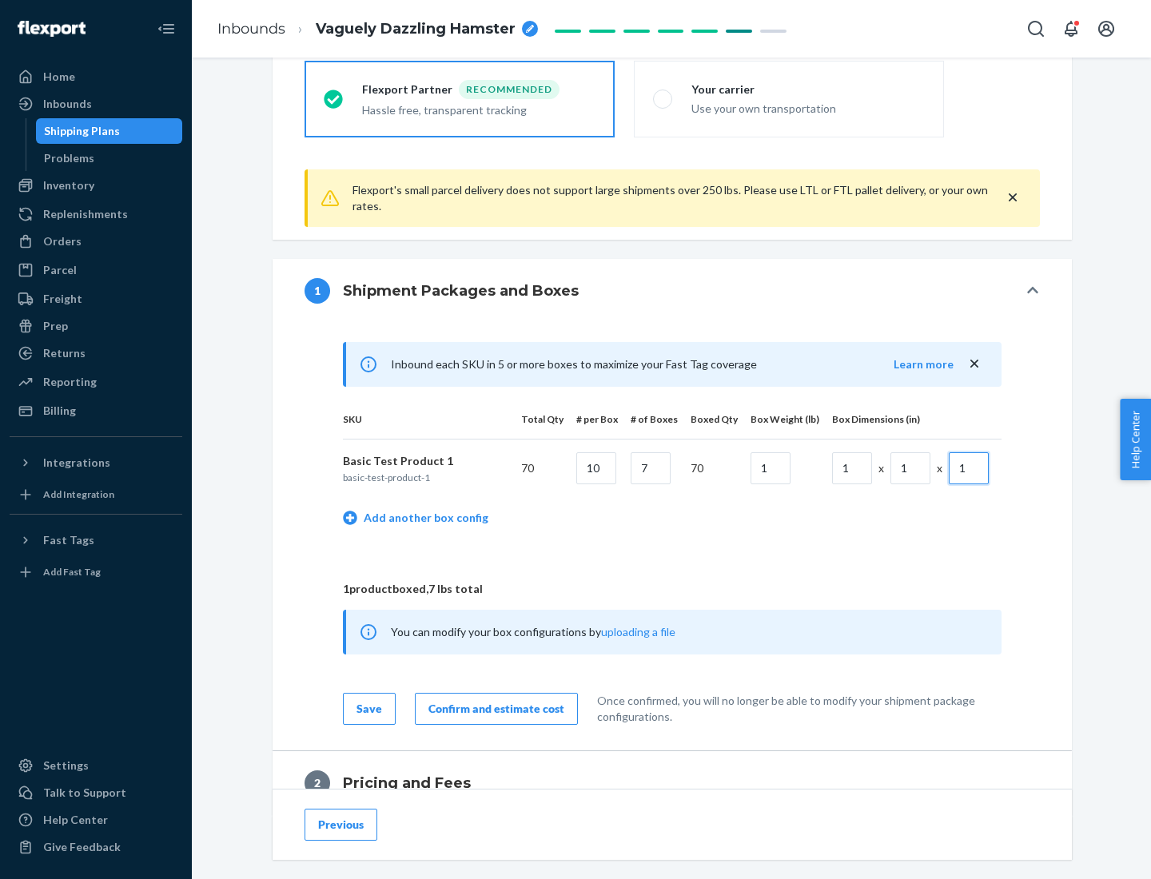
scroll to position [699, 0]
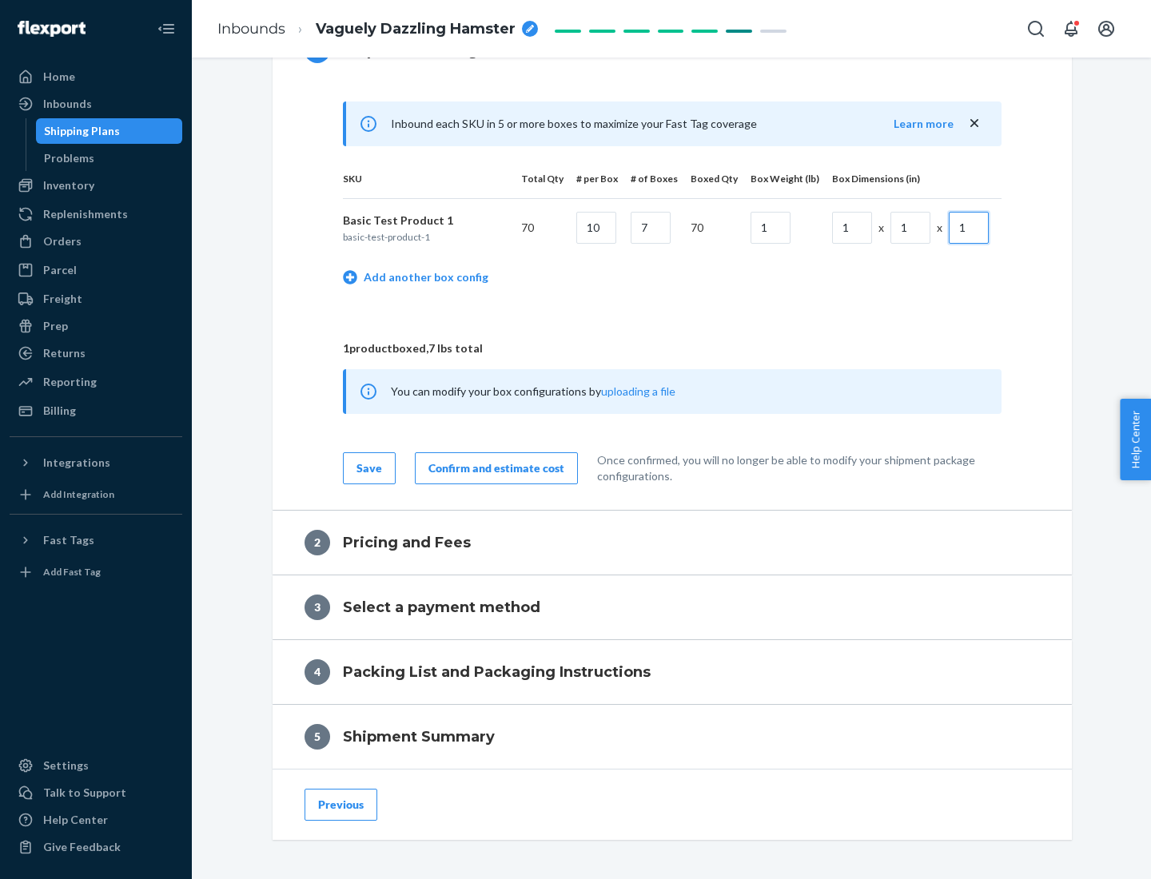
type input "1"
click at [493, 468] on div "Confirm and estimate cost" at bounding box center [496, 468] width 136 height 16
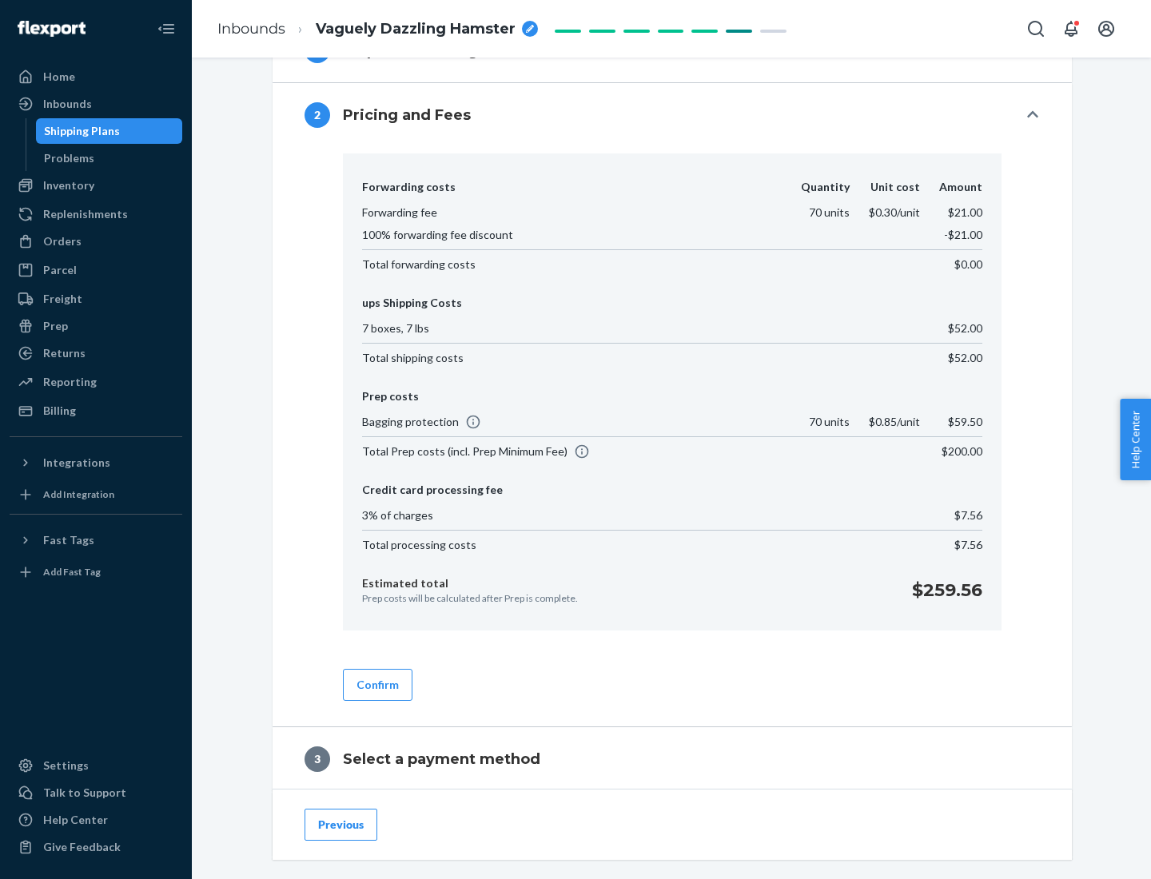
scroll to position [915, 0]
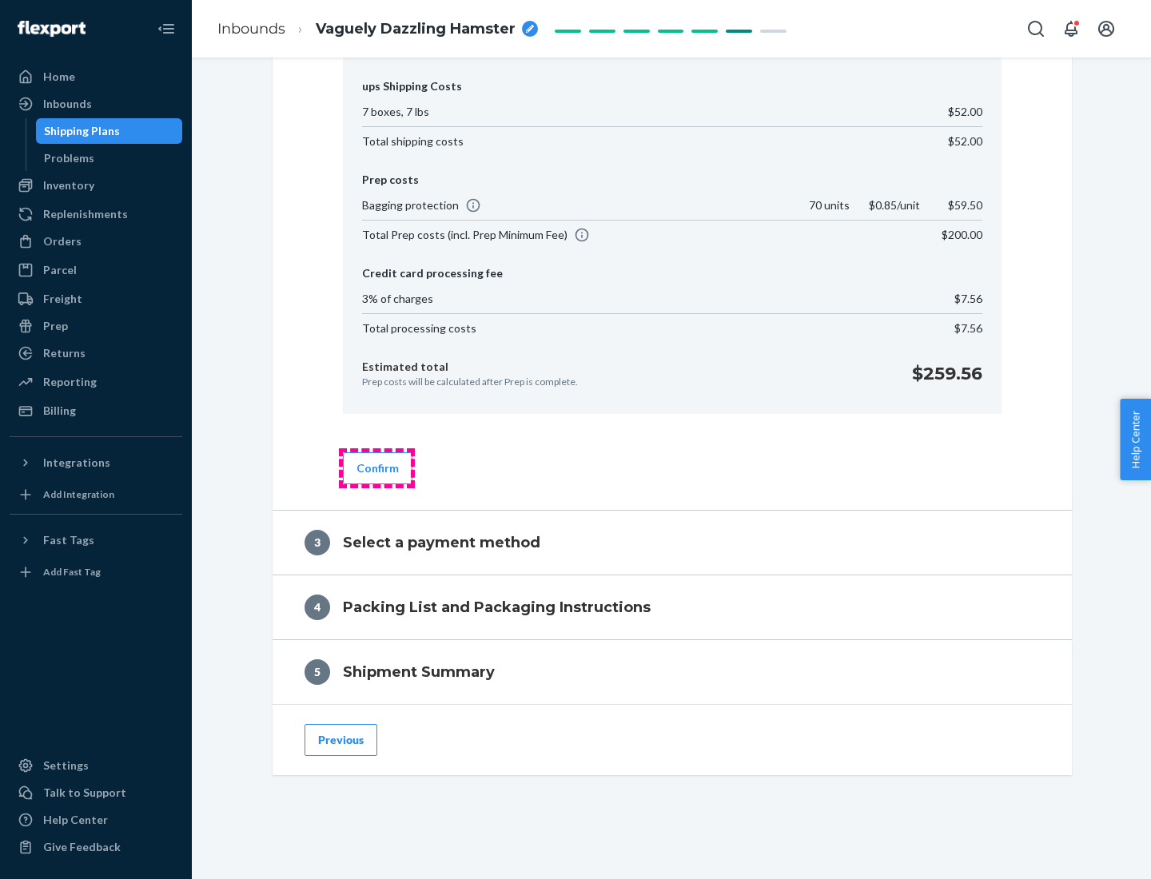
click at [377, 468] on button "Confirm" at bounding box center [378, 468] width 70 height 32
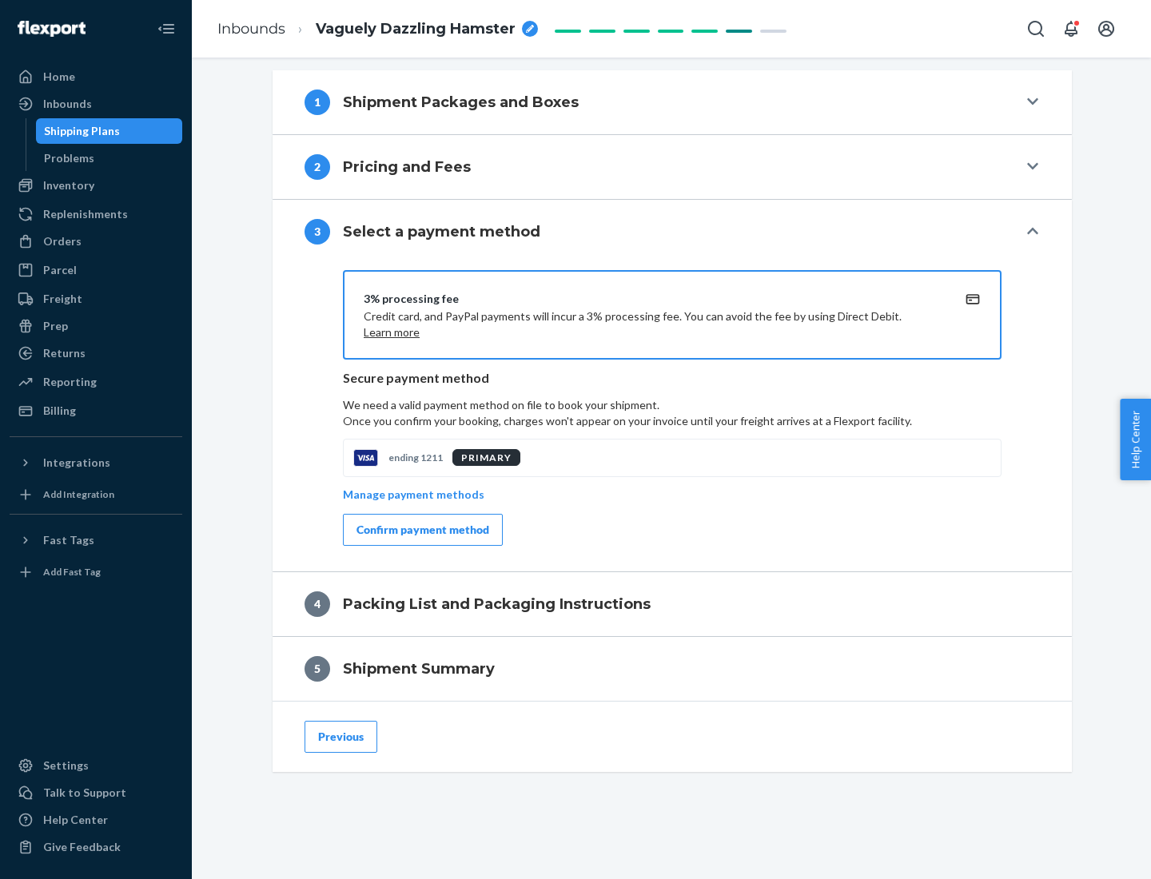
scroll to position [647, 0]
click at [421, 530] on div "Confirm payment method" at bounding box center [423, 530] width 133 height 16
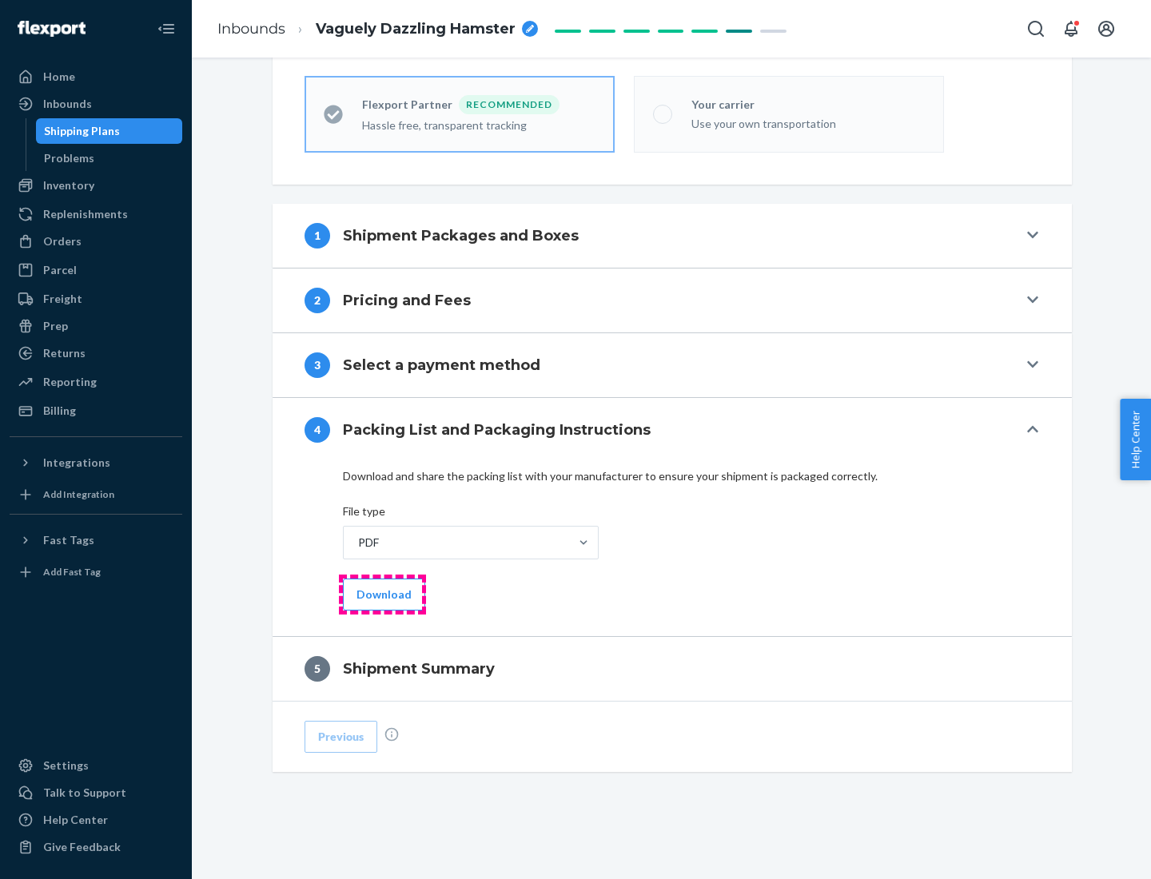
click at [382, 594] on button "Download" at bounding box center [384, 595] width 82 height 32
